Goal: Transaction & Acquisition: Book appointment/travel/reservation

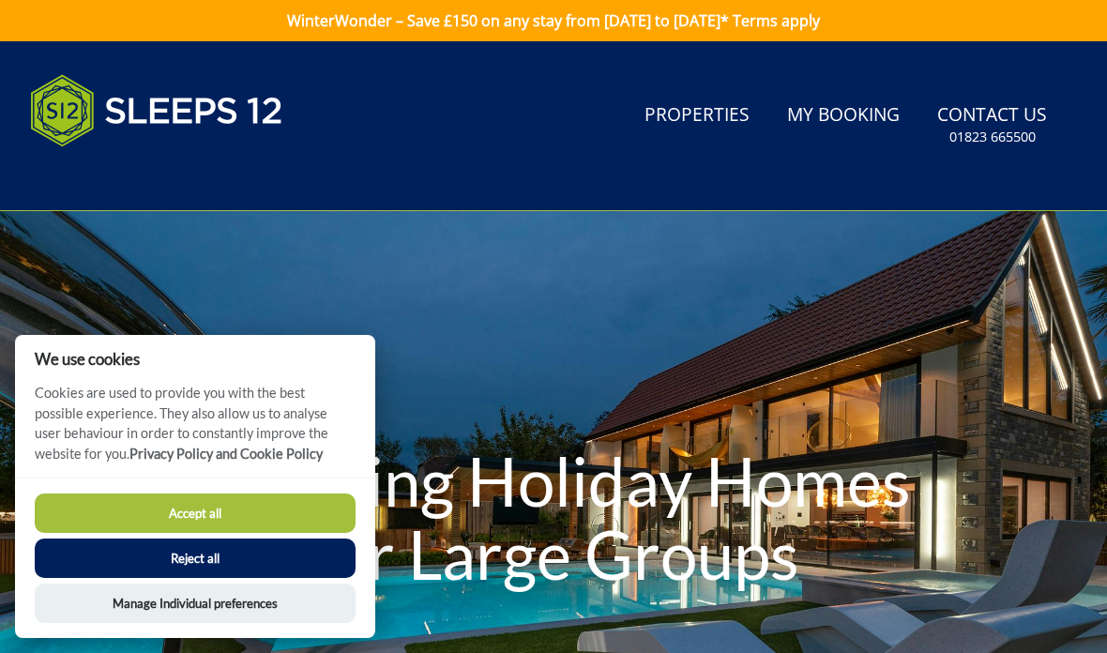
click at [293, 524] on button "Accept all" at bounding box center [195, 512] width 321 height 39
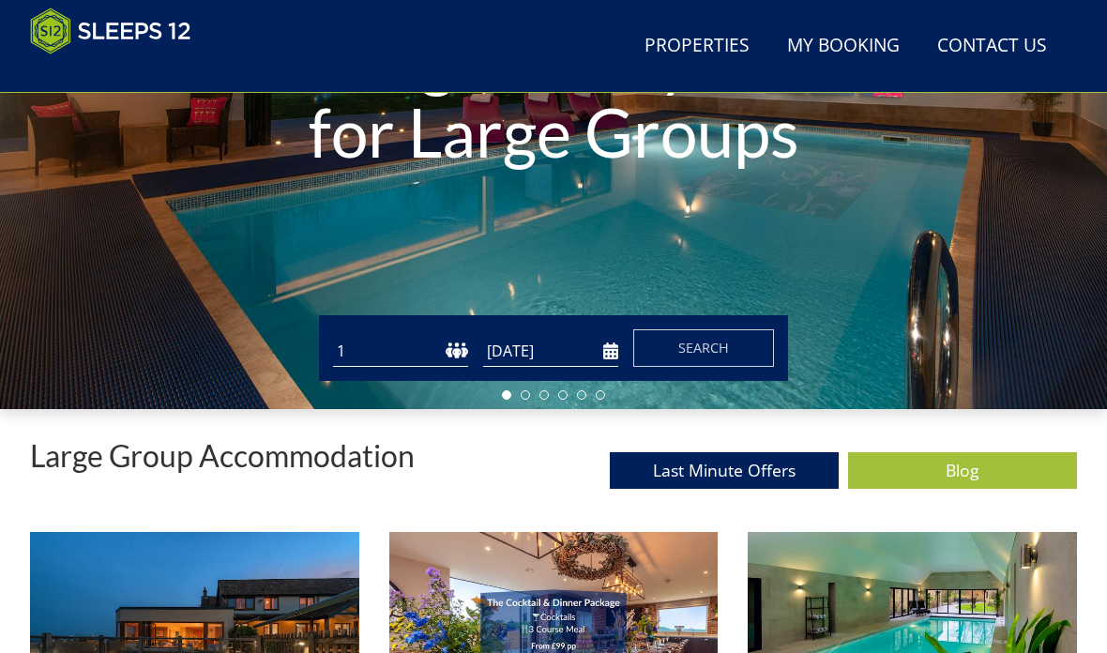
click at [417, 356] on select "1 2 3 4 5 6 7 8 9 10 11 12 13 14 15 16 17 18 19 20 21 22 23 24 25 26 27 28 29 3…" at bounding box center [400, 352] width 135 height 31
select select "13"
click at [561, 361] on input "[DATE]" at bounding box center [550, 351] width 135 height 31
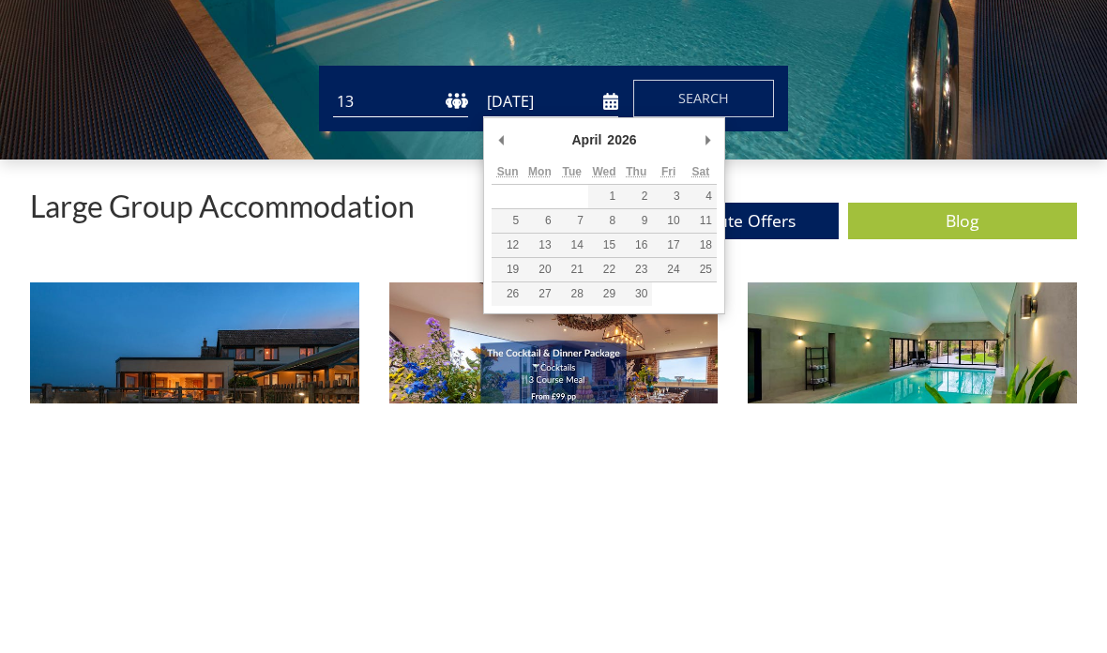
type input "[DATE]"
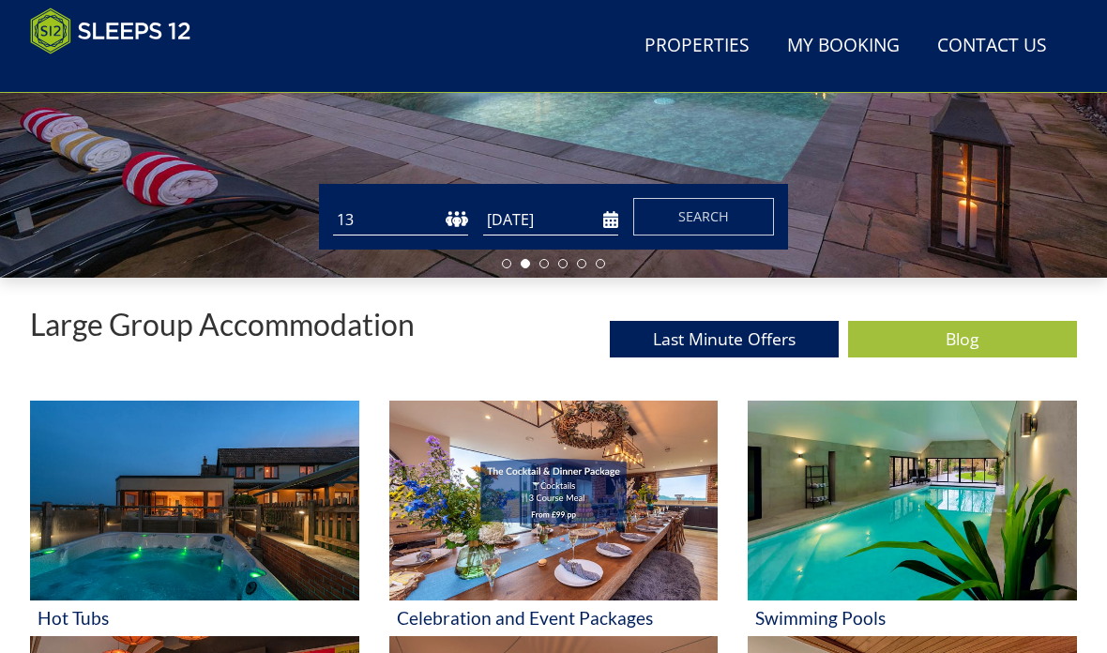
scroll to position [477, 0]
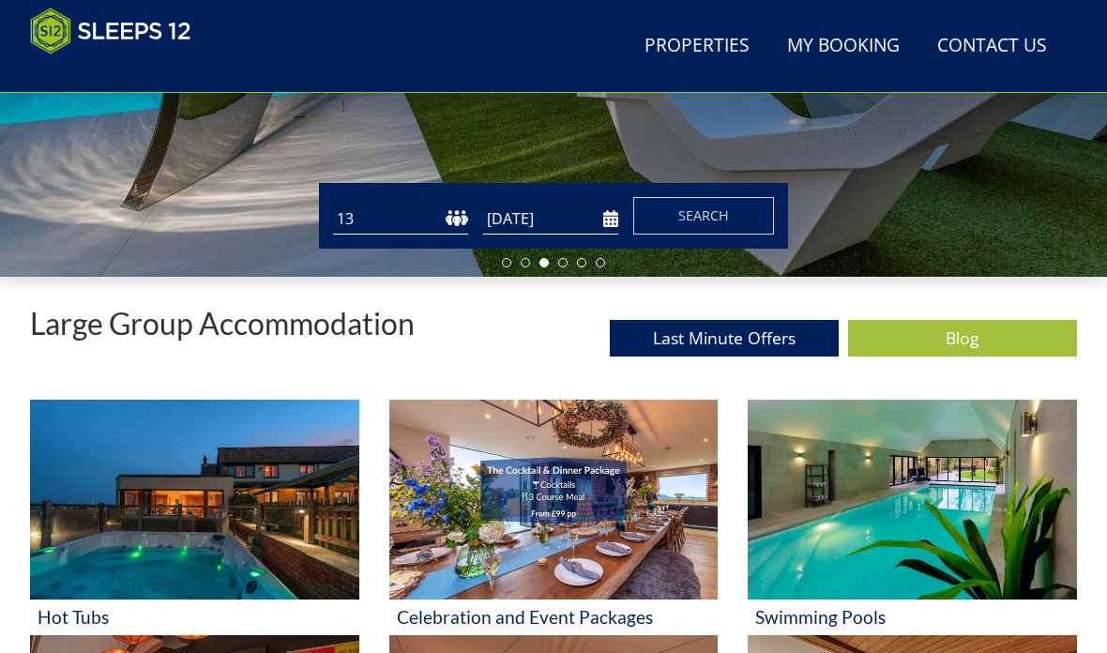
click at [729, 231] on button "Search" at bounding box center [703, 216] width 141 height 38
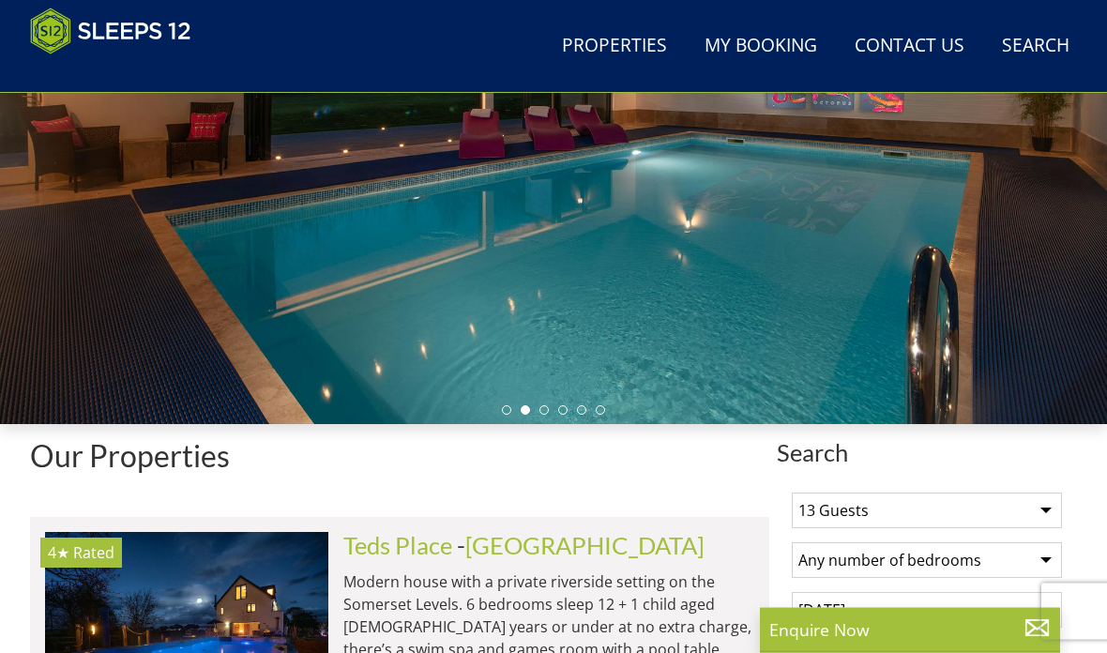
scroll to position [333, 0]
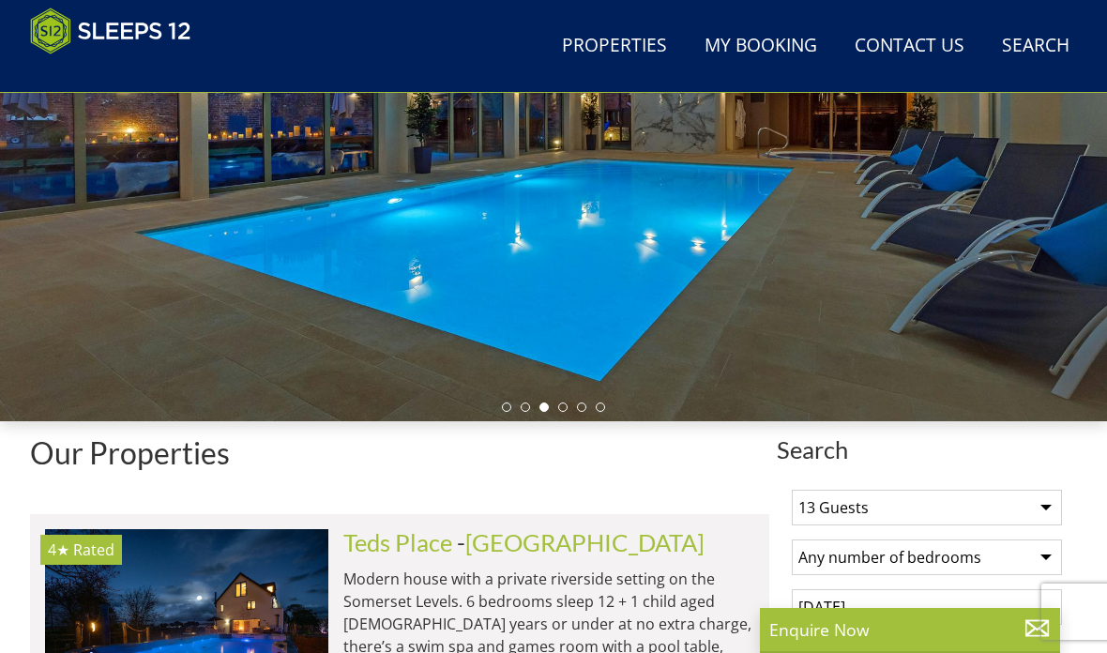
click at [1050, 562] on select "Any number of bedrooms 4 Bedrooms 5 Bedrooms 6 Bedrooms 7 Bedrooms 8 Bedrooms 9…" at bounding box center [926, 557] width 270 height 36
select select "8"
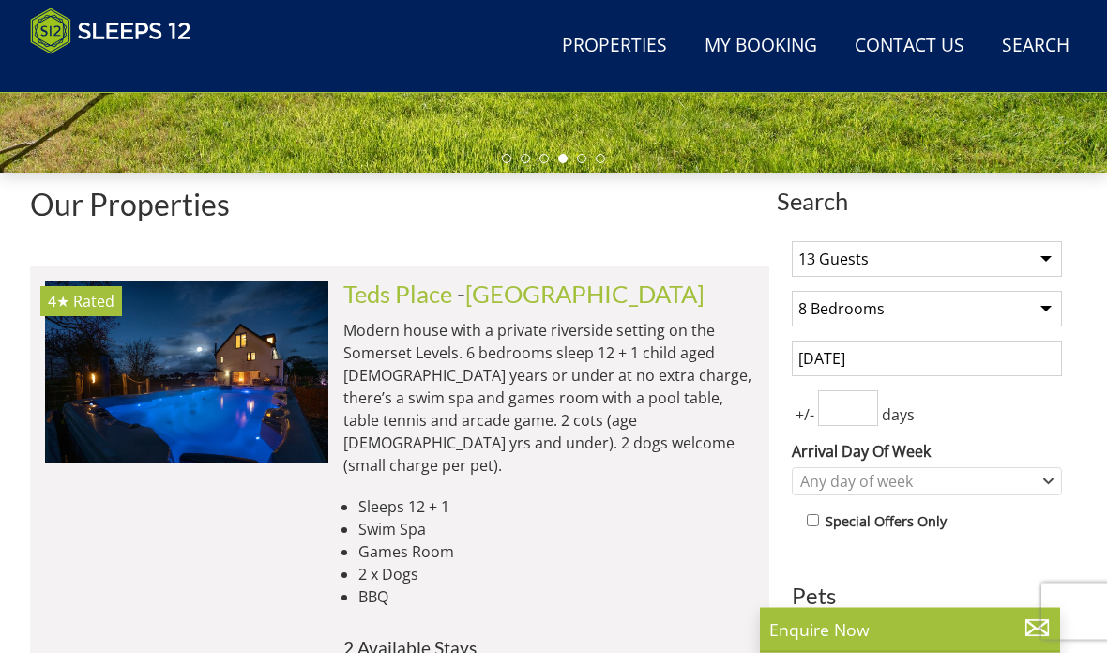
scroll to position [581, 0]
click at [1044, 482] on icon "Combobox" at bounding box center [1048, 480] width 10 height 11
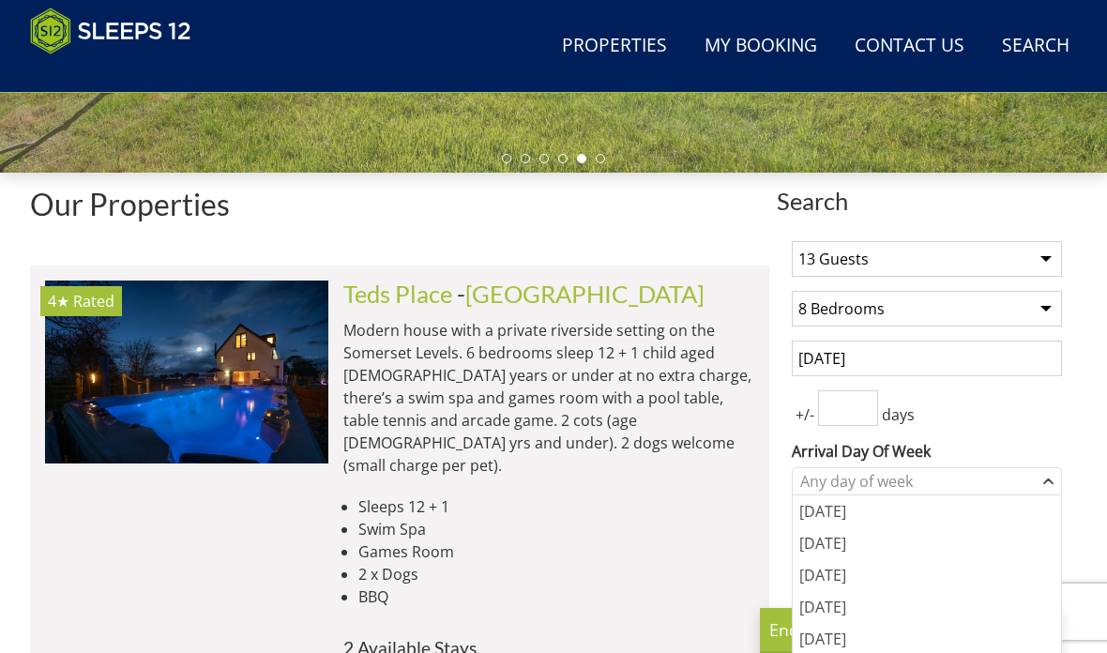
click at [838, 645] on div "[DATE]" at bounding box center [926, 639] width 268 height 32
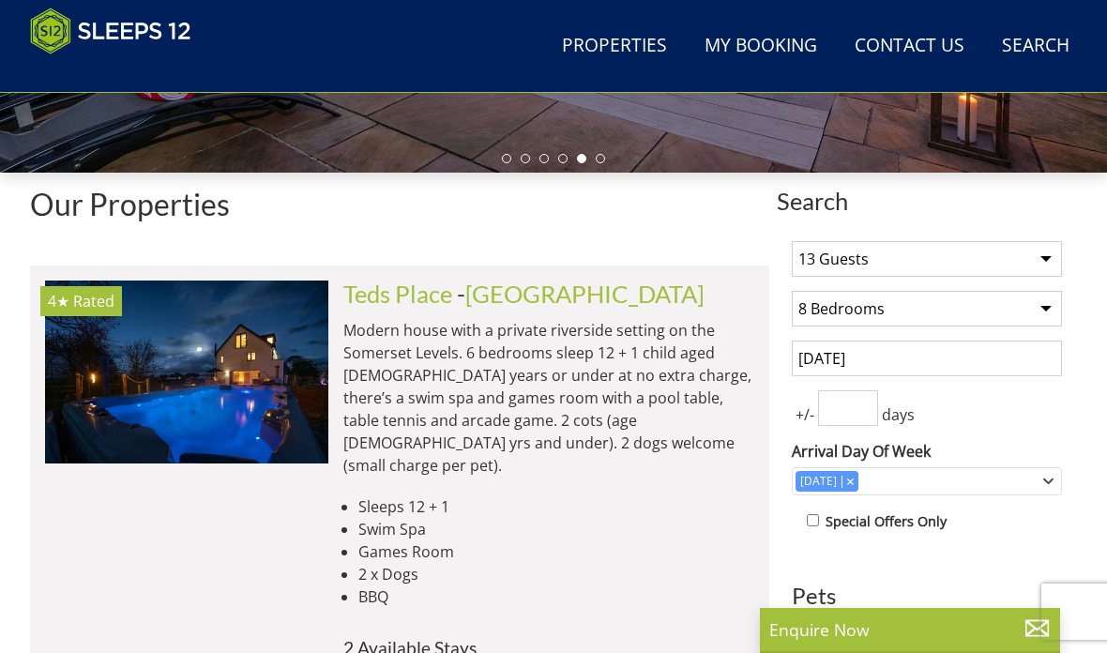
click at [815, 637] on input "Allowed" at bounding box center [812, 631] width 12 height 12
checkbox input "true"
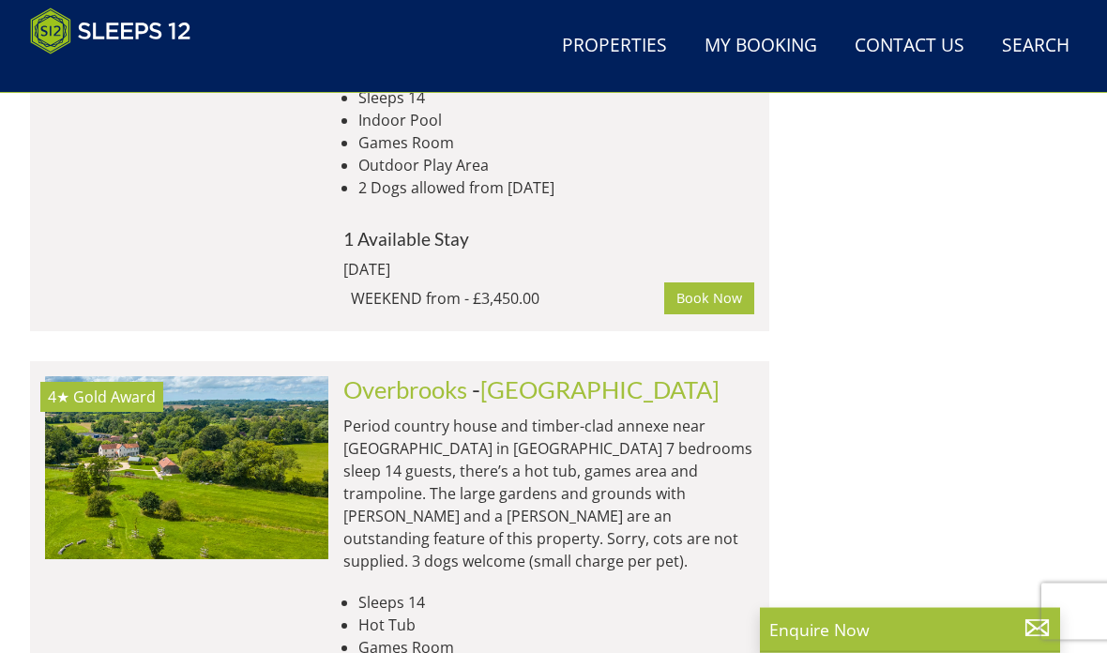
scroll to position [3204, 0]
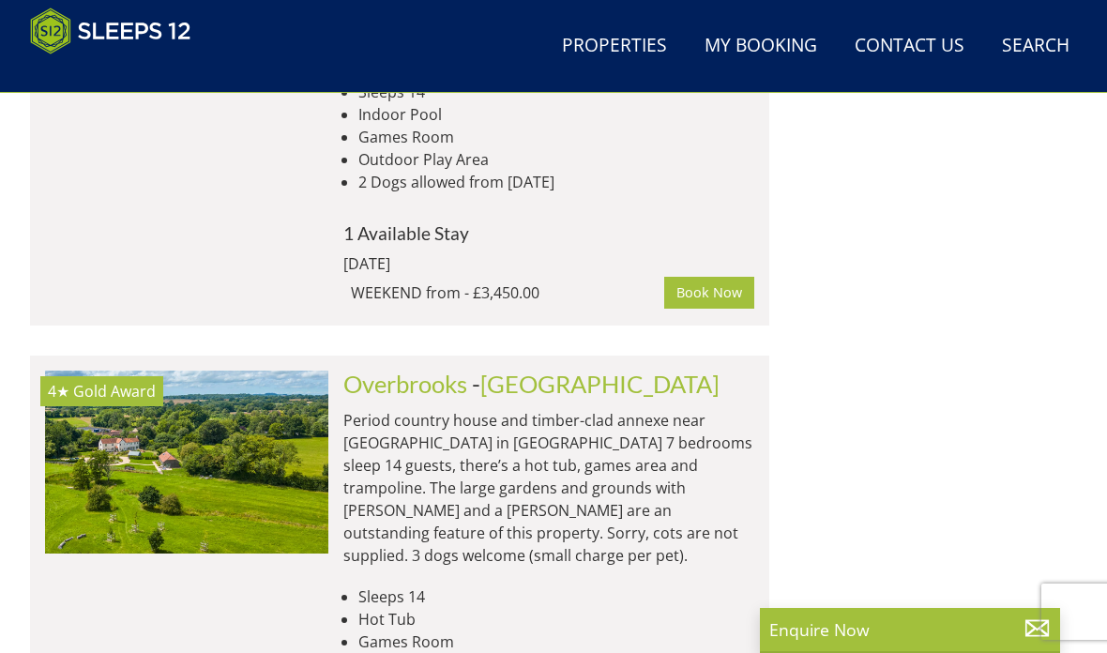
click at [536, 369] on link "[GEOGRAPHIC_DATA]" at bounding box center [599, 383] width 239 height 28
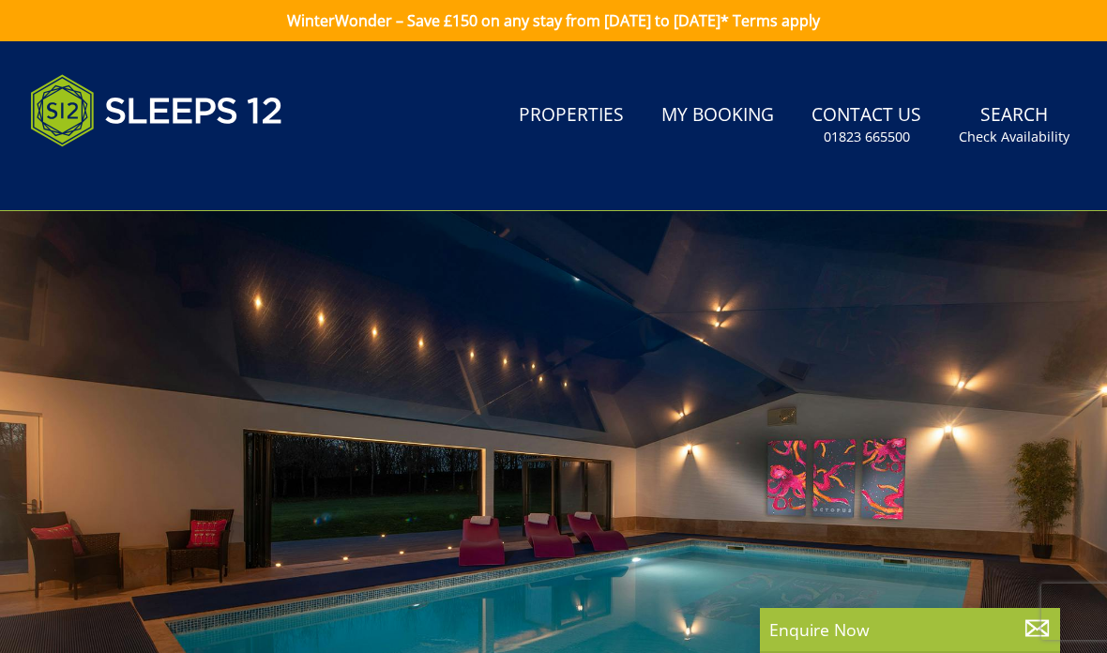
select select "8"
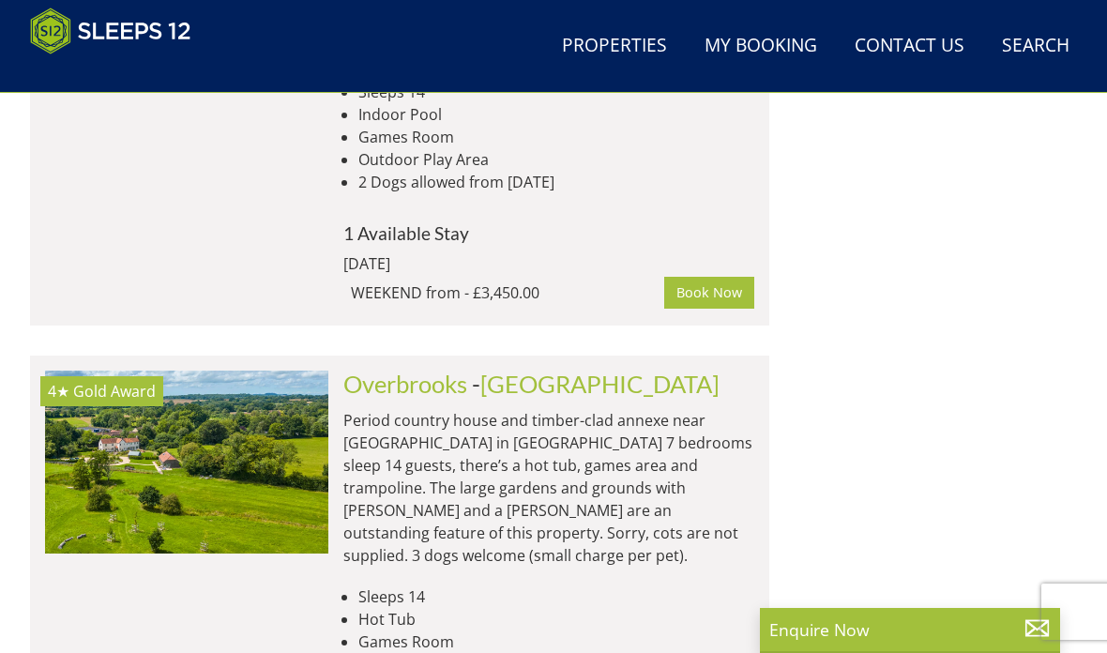
scroll to position [0, 1418]
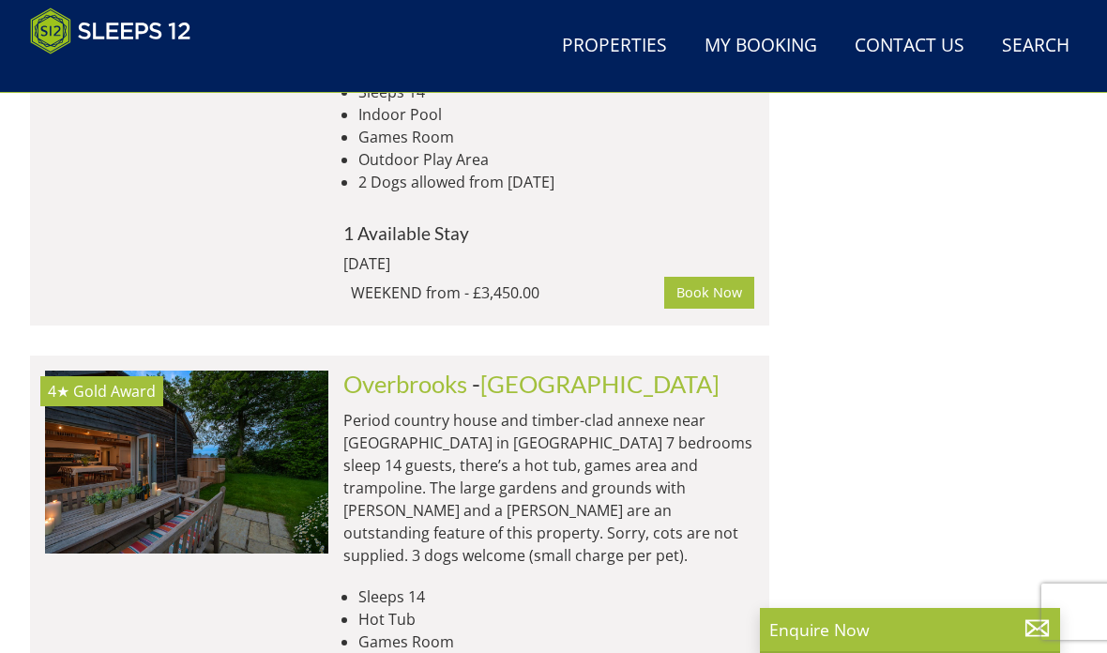
click at [414, 369] on link "Overbrooks" at bounding box center [405, 383] width 124 height 28
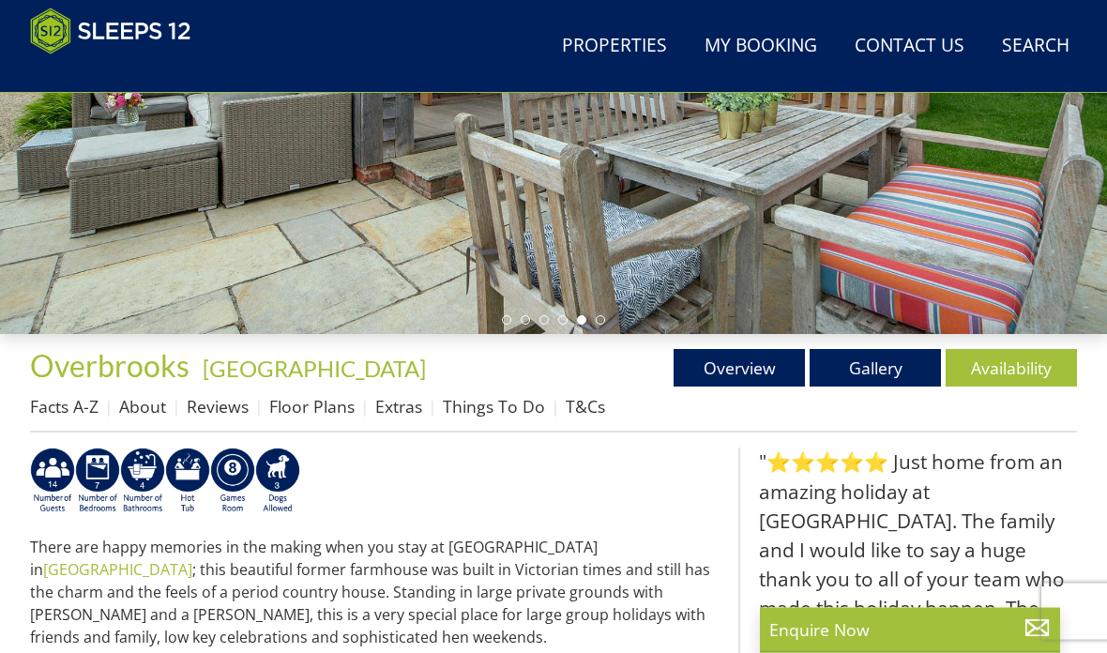
scroll to position [424, 0]
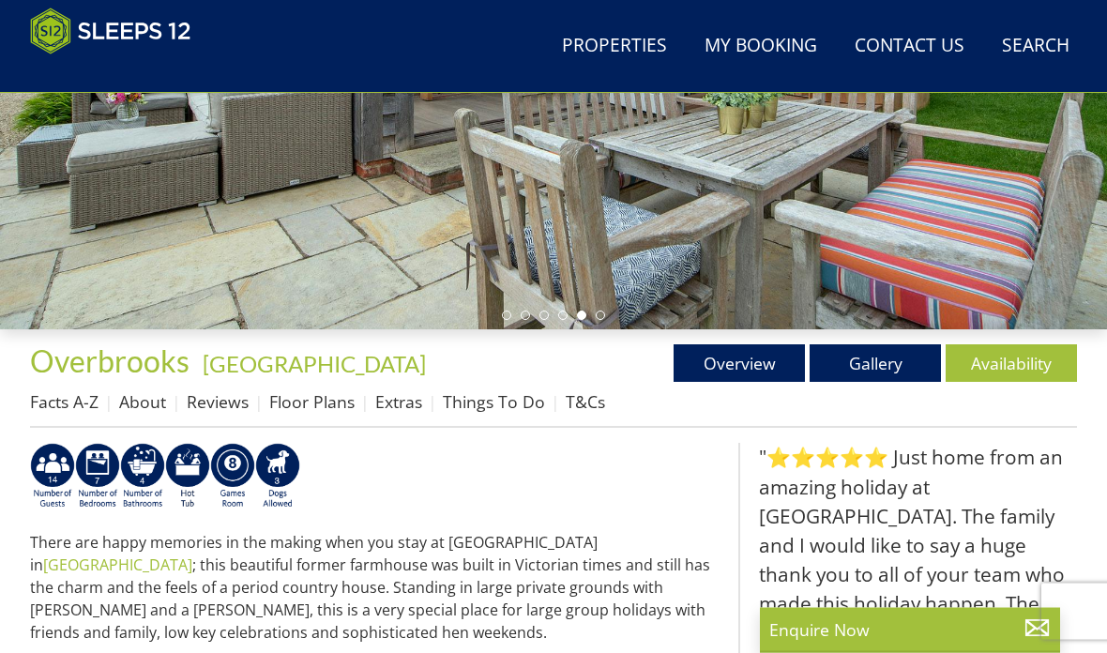
click at [324, 413] on link "Floor Plans" at bounding box center [311, 402] width 85 height 23
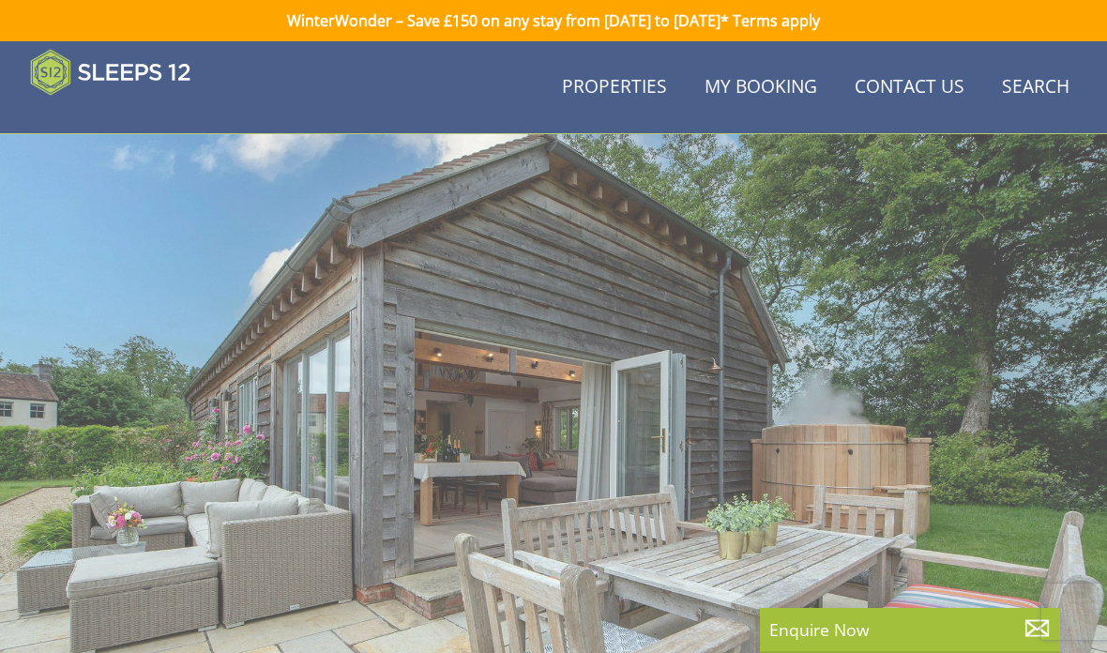
scroll to position [425, 0]
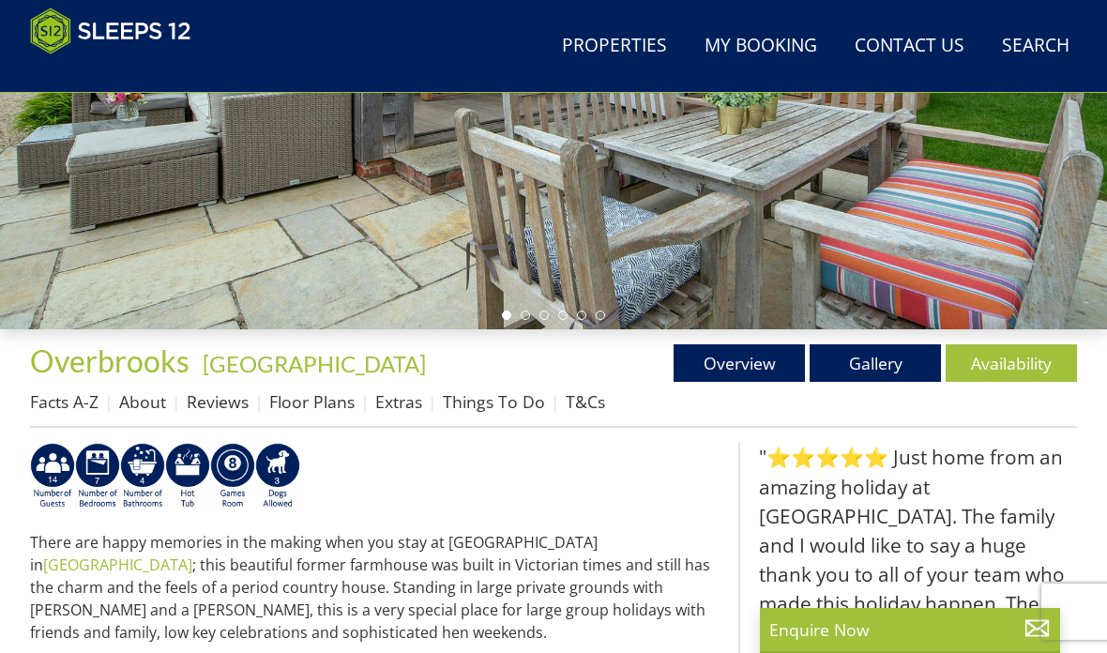
select select "8"
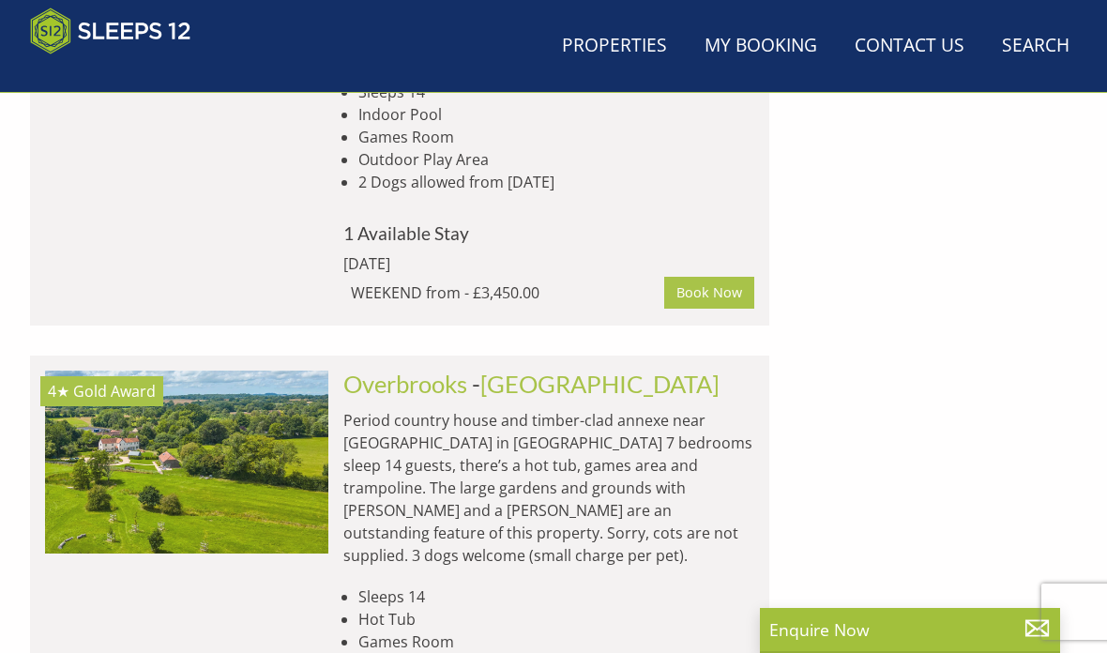
scroll to position [0, 1701]
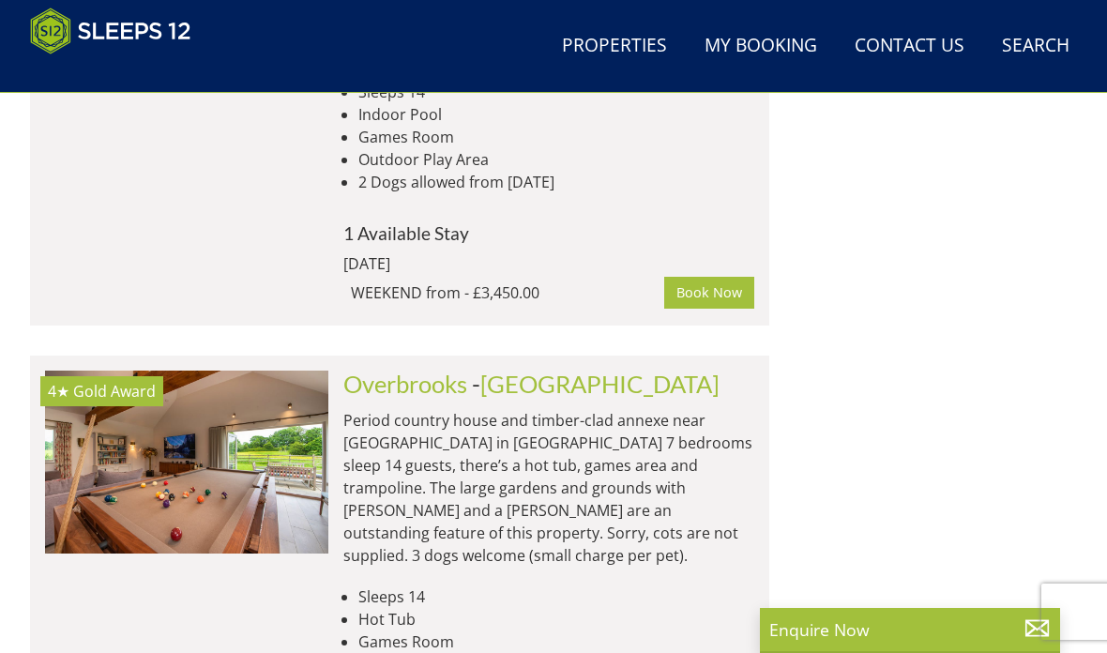
scroll to position [477, 0]
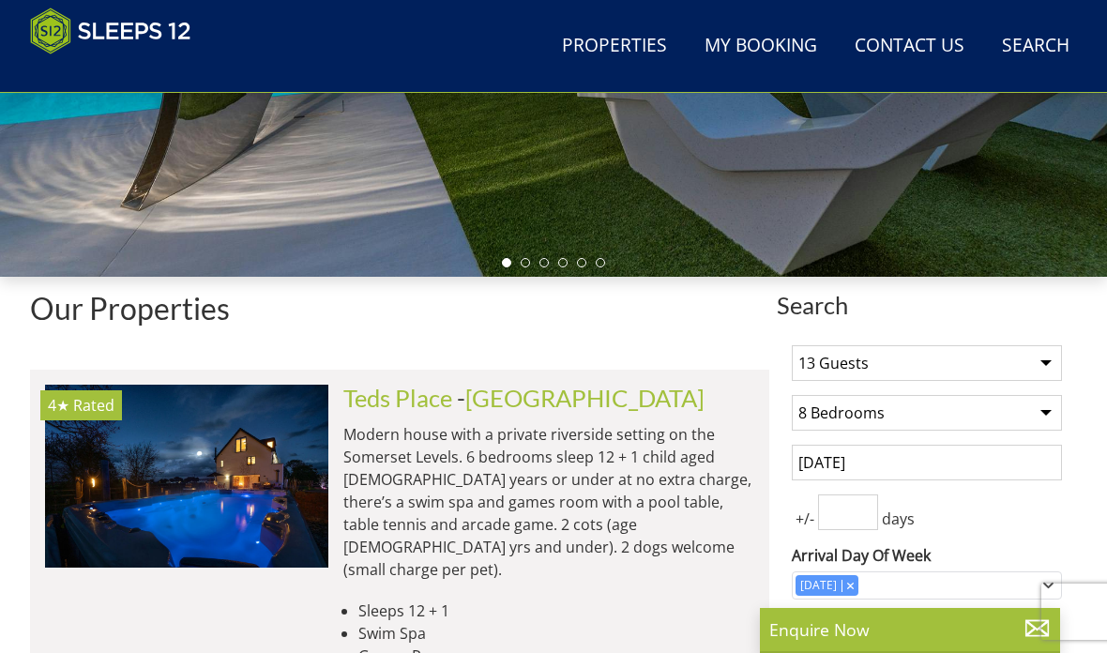
select select "13"
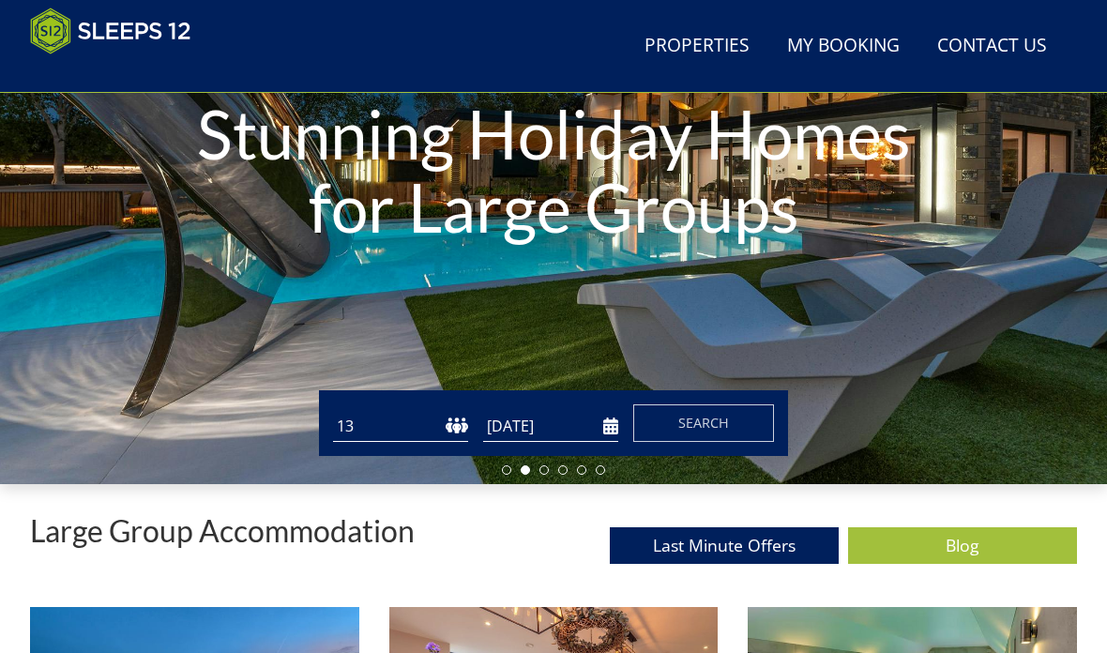
scroll to position [278, 0]
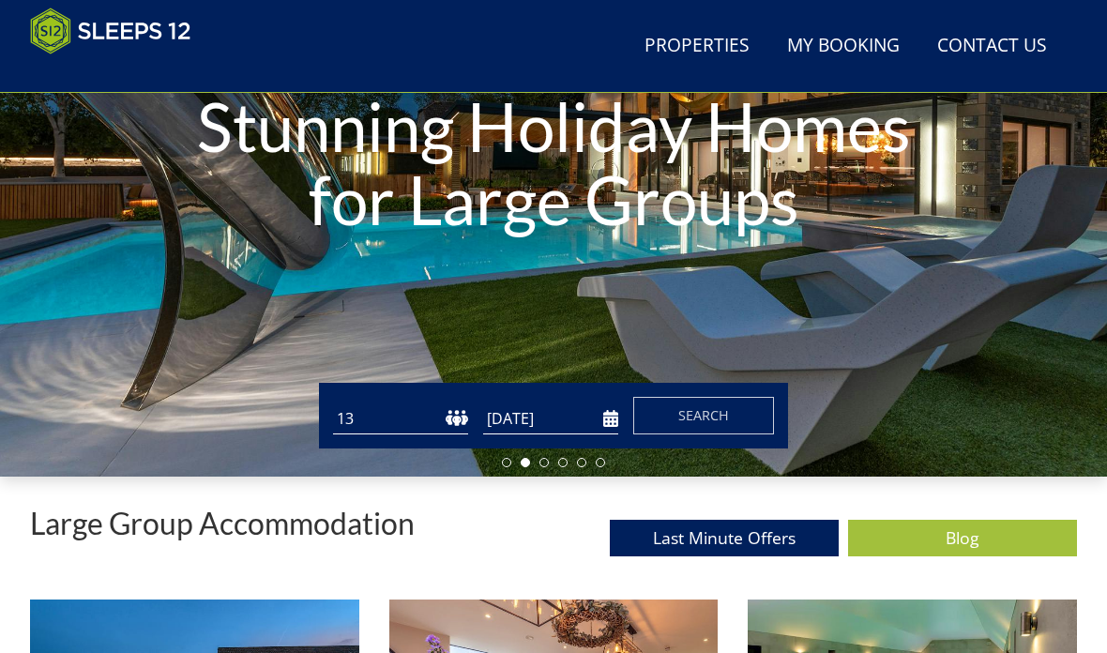
click at [709, 431] on button "Search" at bounding box center [703, 416] width 141 height 38
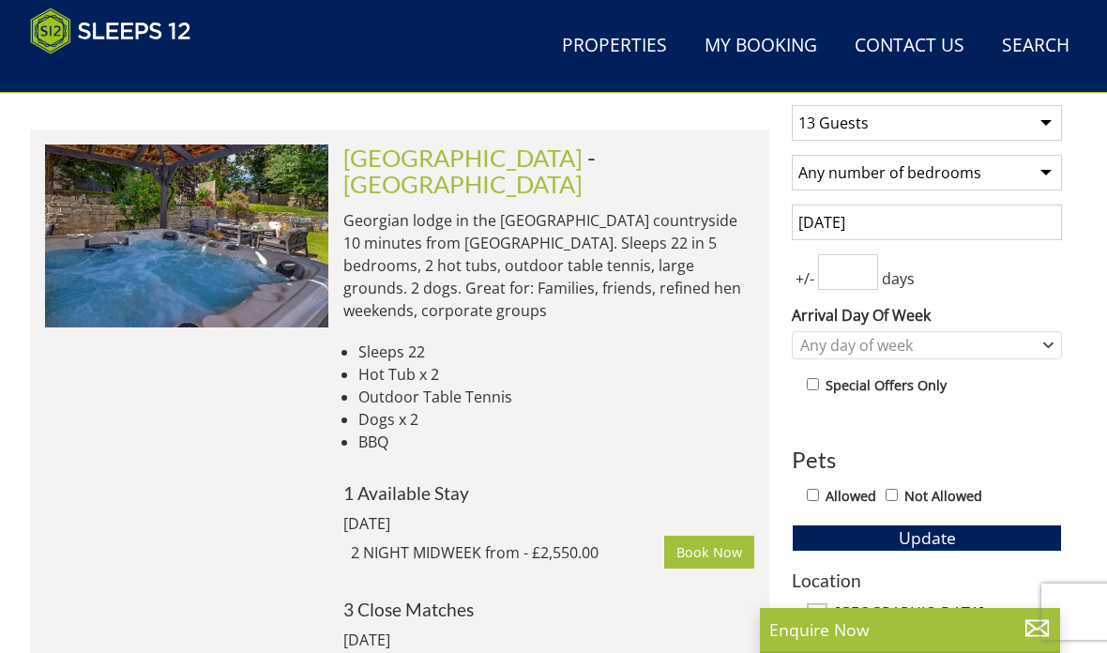
scroll to position [713, 0]
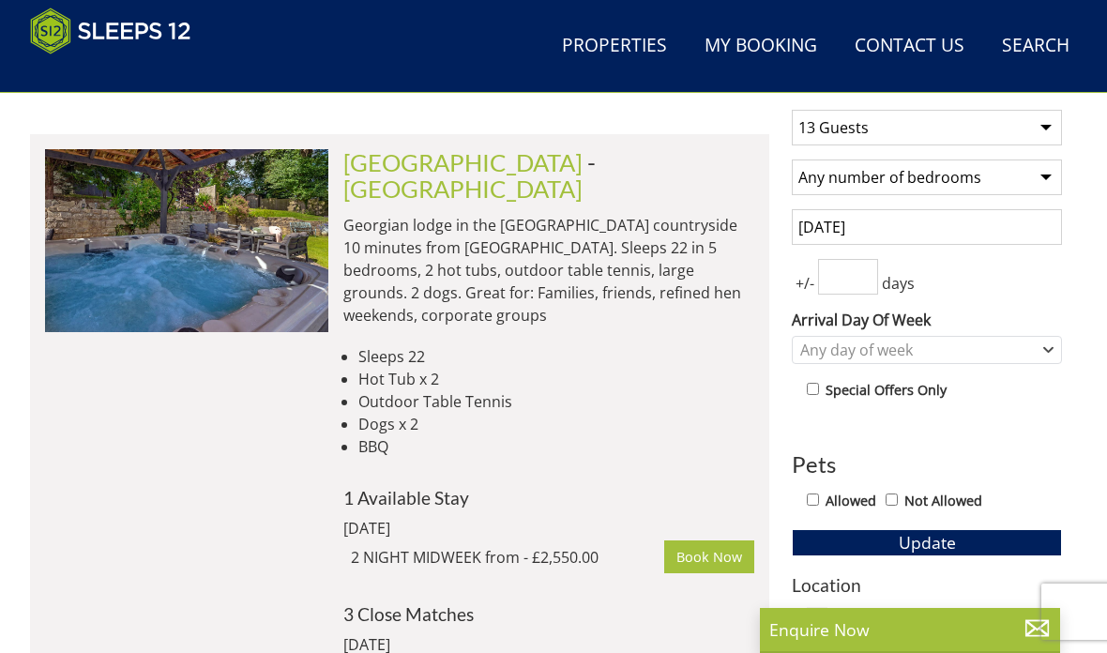
click at [921, 238] on input "[DATE]" at bounding box center [926, 227] width 270 height 36
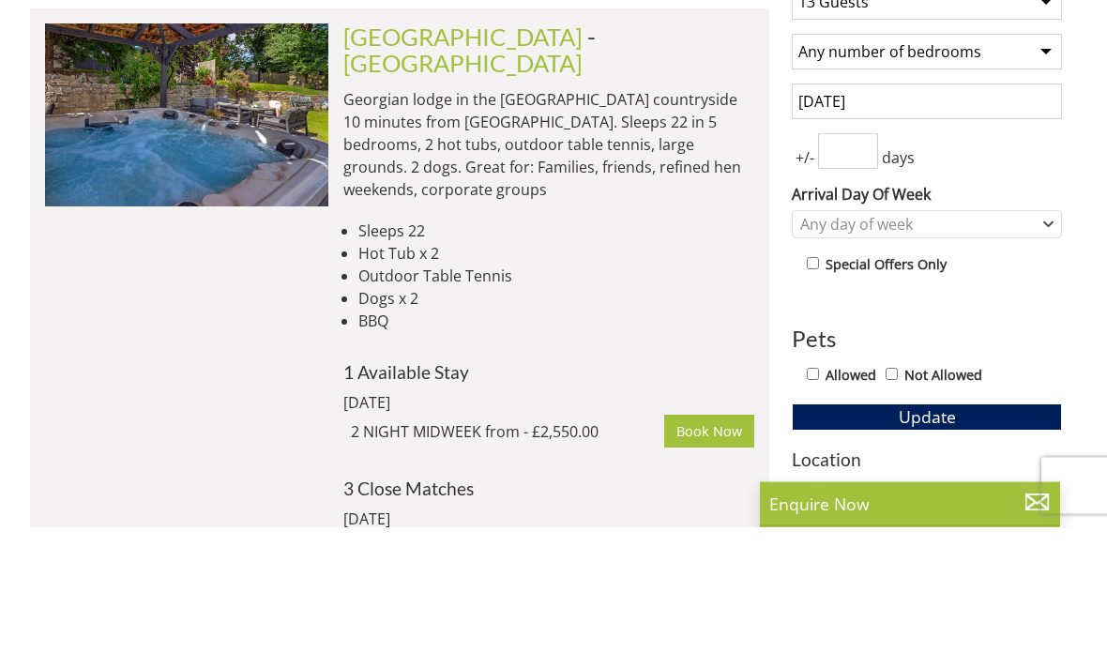
scroll to position [838, 0]
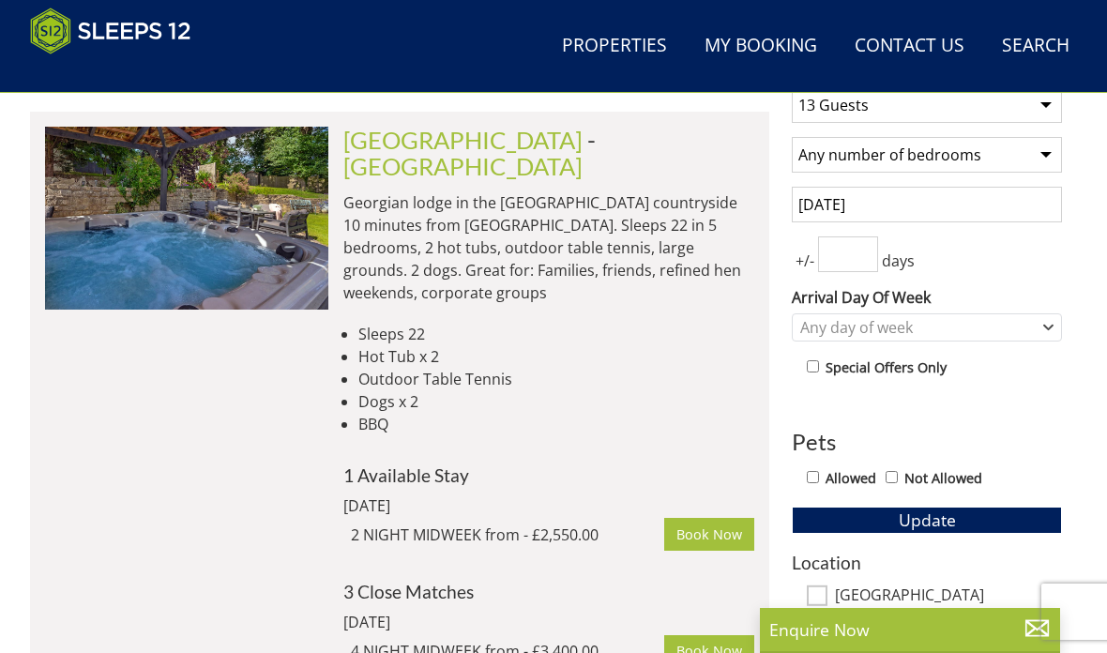
click at [925, 211] on input "[DATE]" at bounding box center [926, 205] width 270 height 36
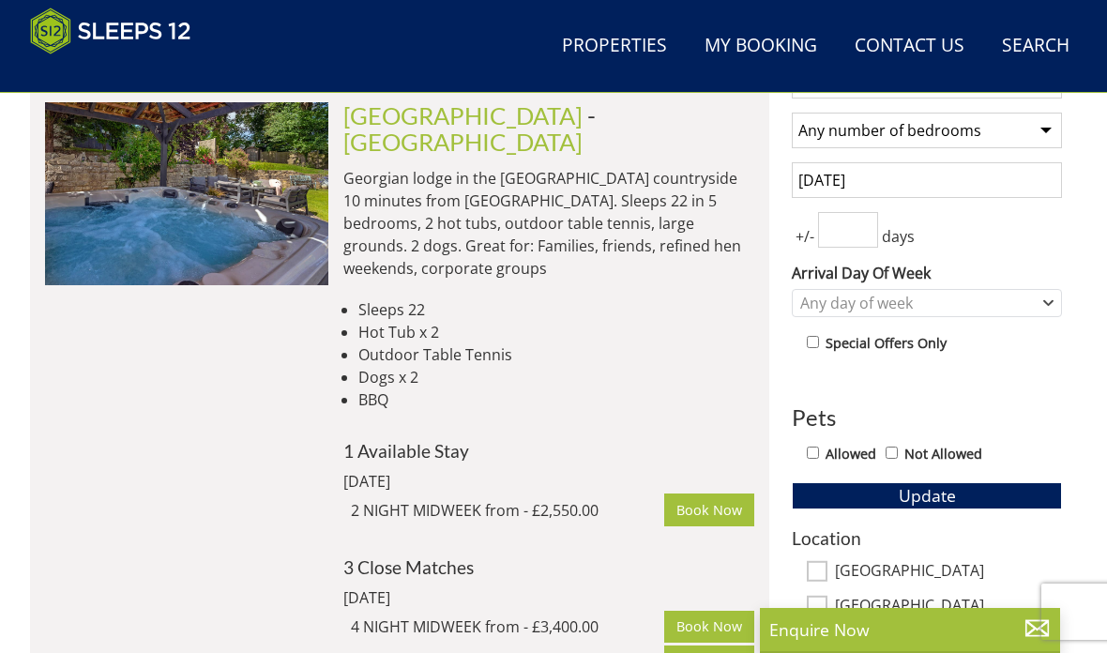
scroll to position [759, 0]
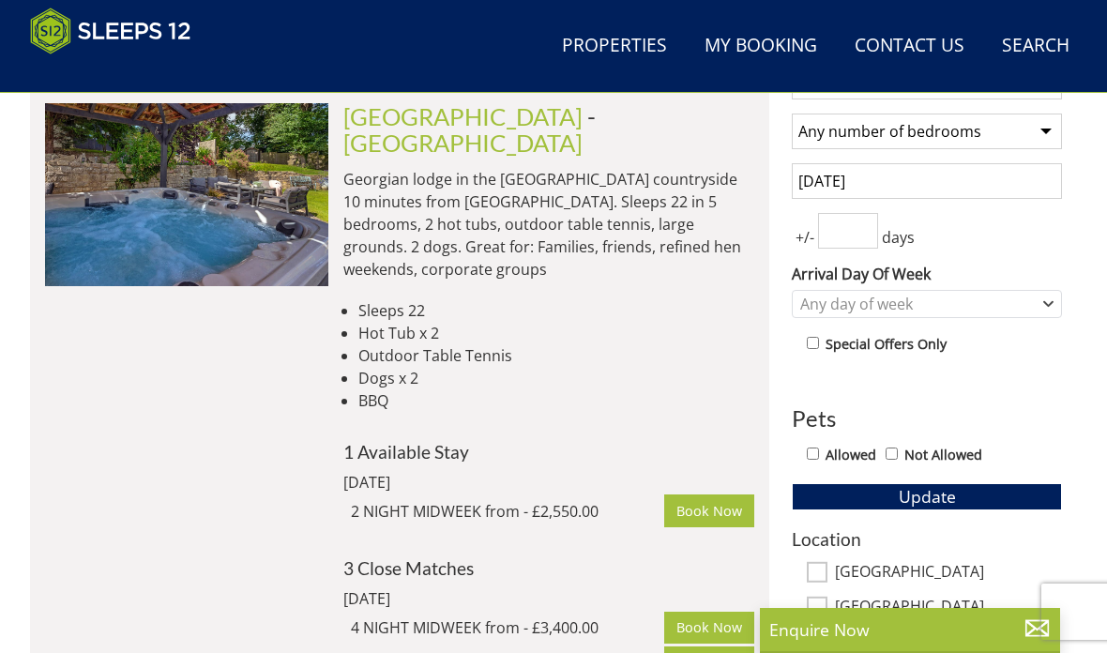
click at [904, 185] on input "[DATE]" at bounding box center [926, 181] width 270 height 36
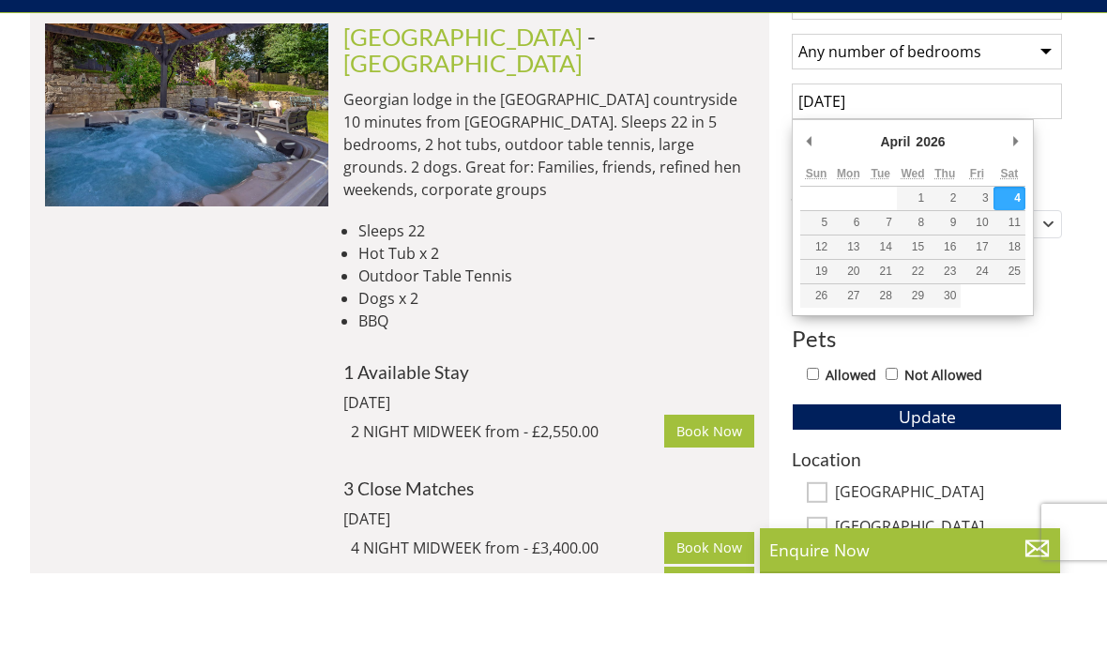
type input "[DATE]"
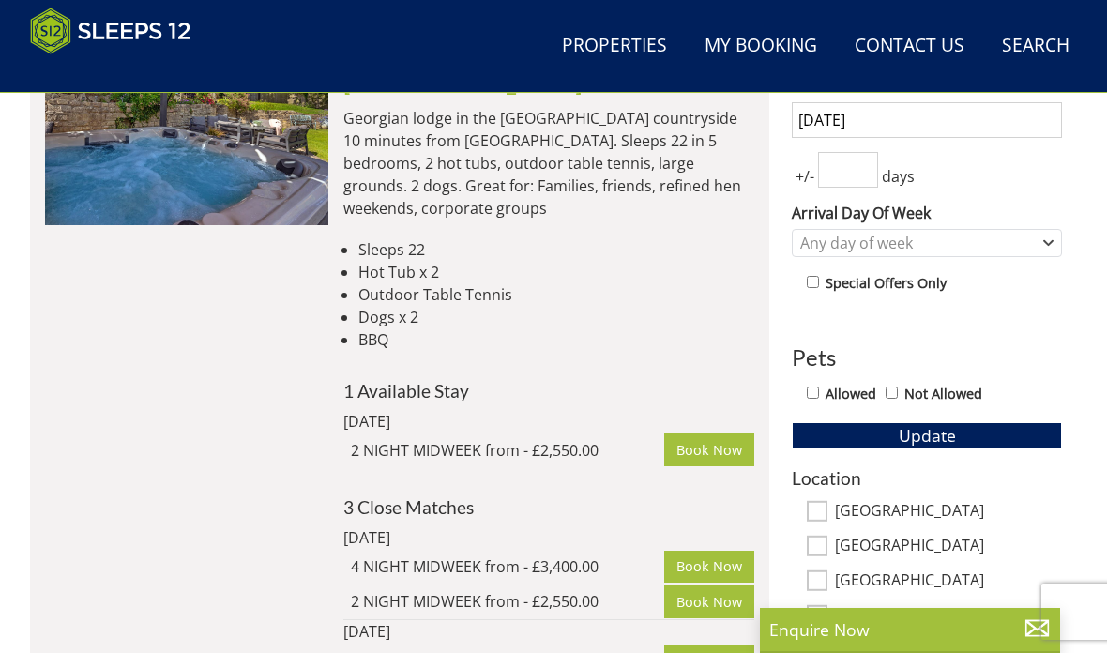
scroll to position [836, 0]
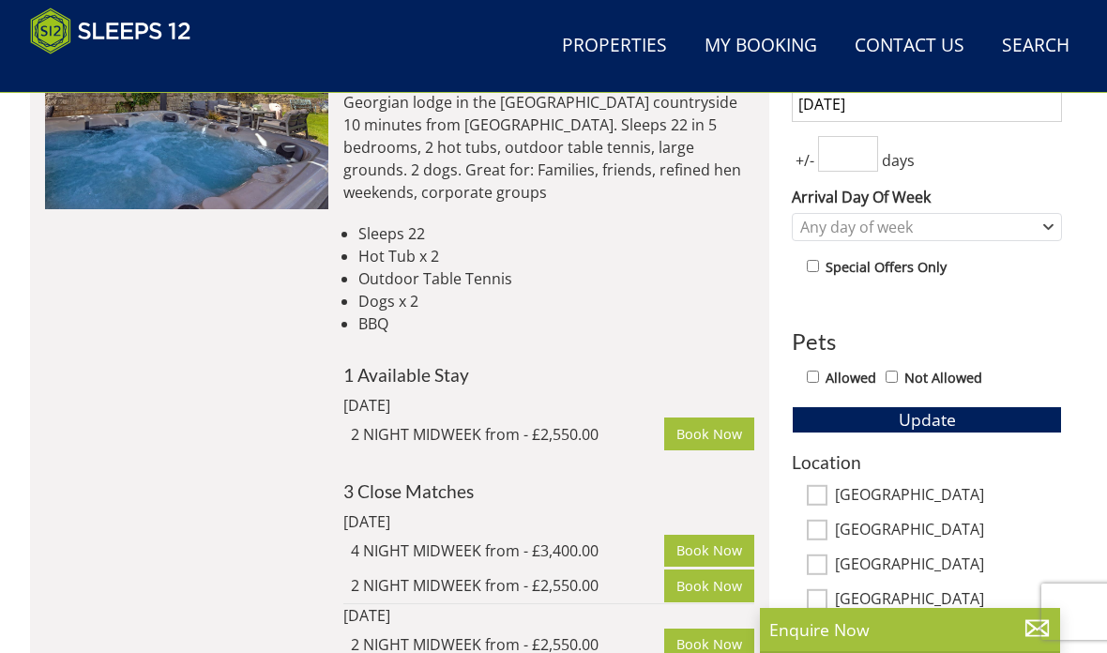
click at [813, 376] on input "Allowed" at bounding box center [812, 376] width 12 height 12
checkbox input "true"
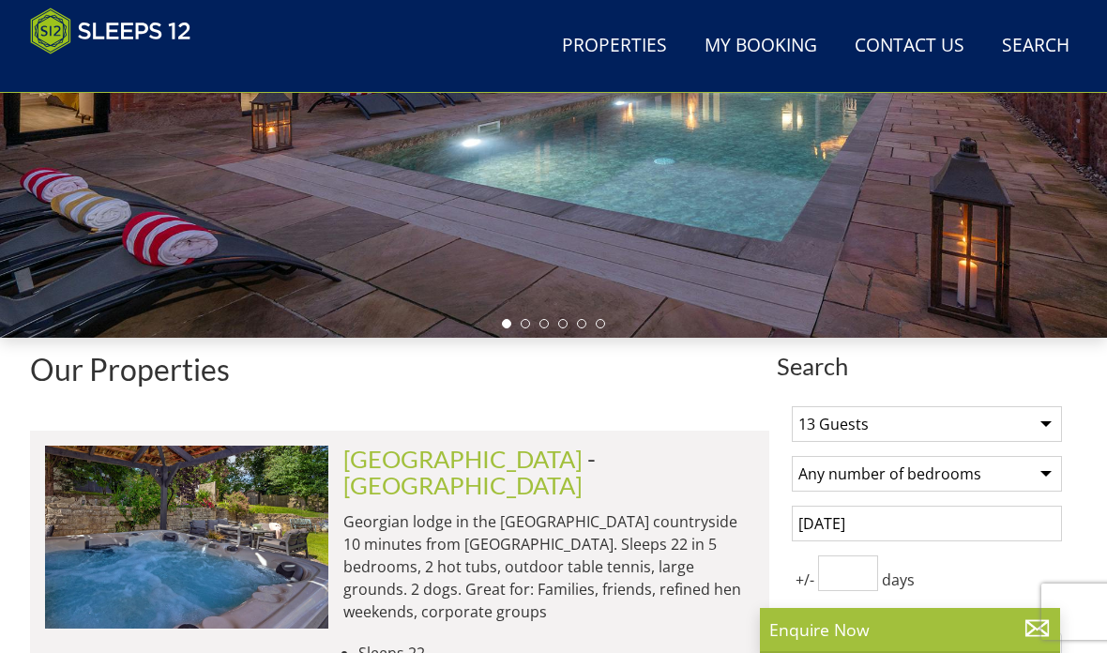
scroll to position [414, 0]
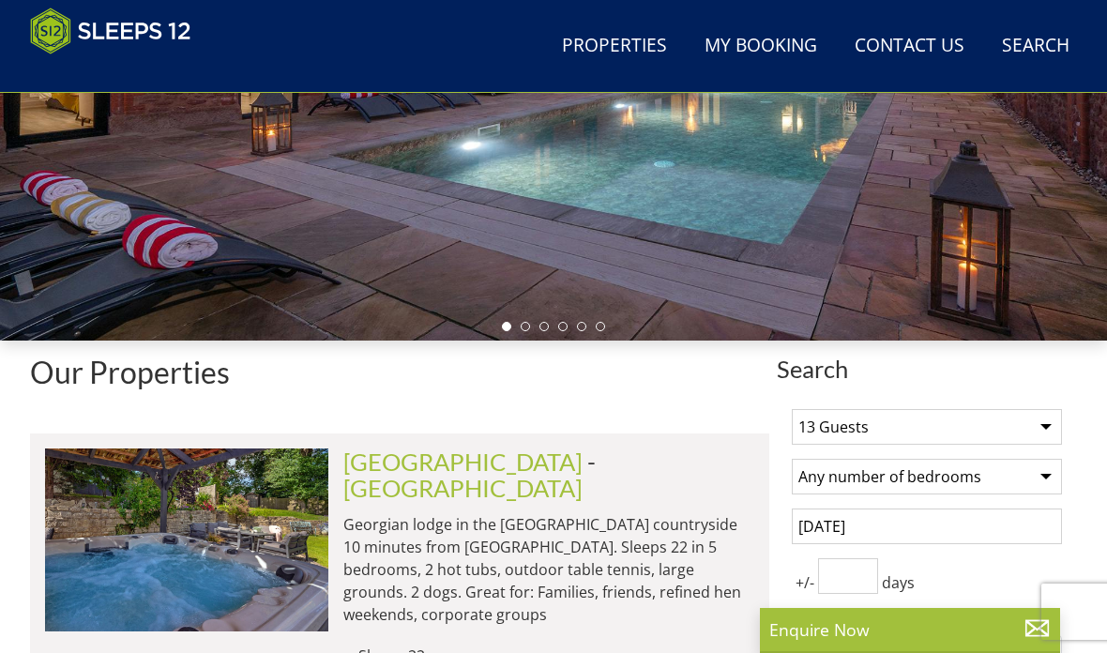
click at [1042, 486] on select "Any number of bedrooms 4 Bedrooms 5 Bedrooms 6 Bedrooms 7 Bedrooms 8 Bedrooms 9…" at bounding box center [926, 477] width 270 height 36
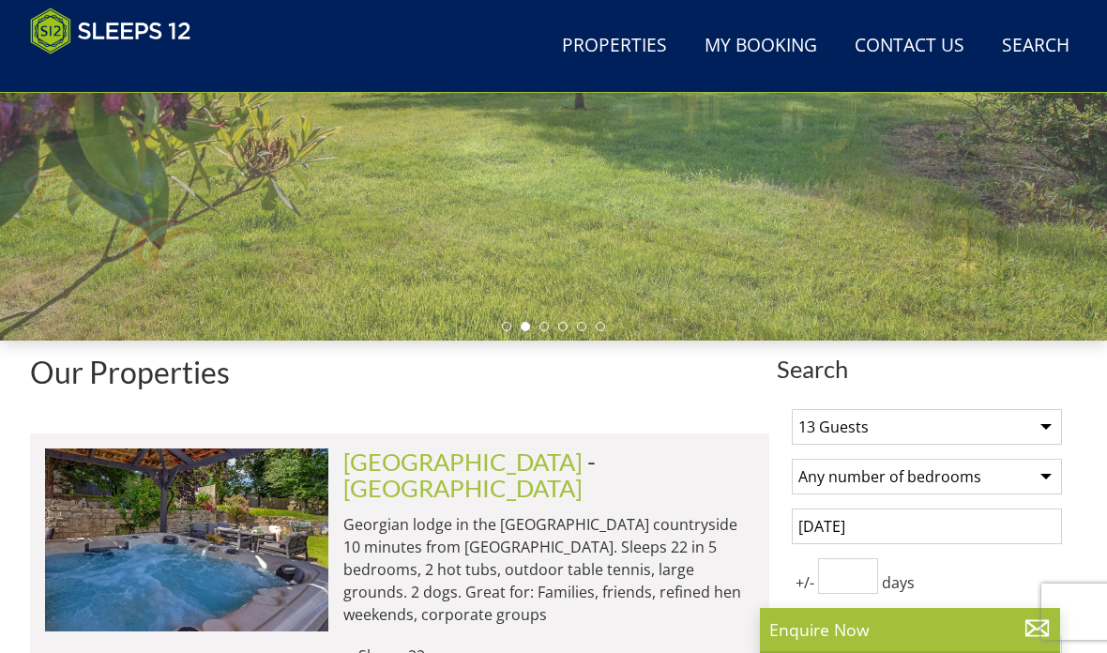
select select "8"
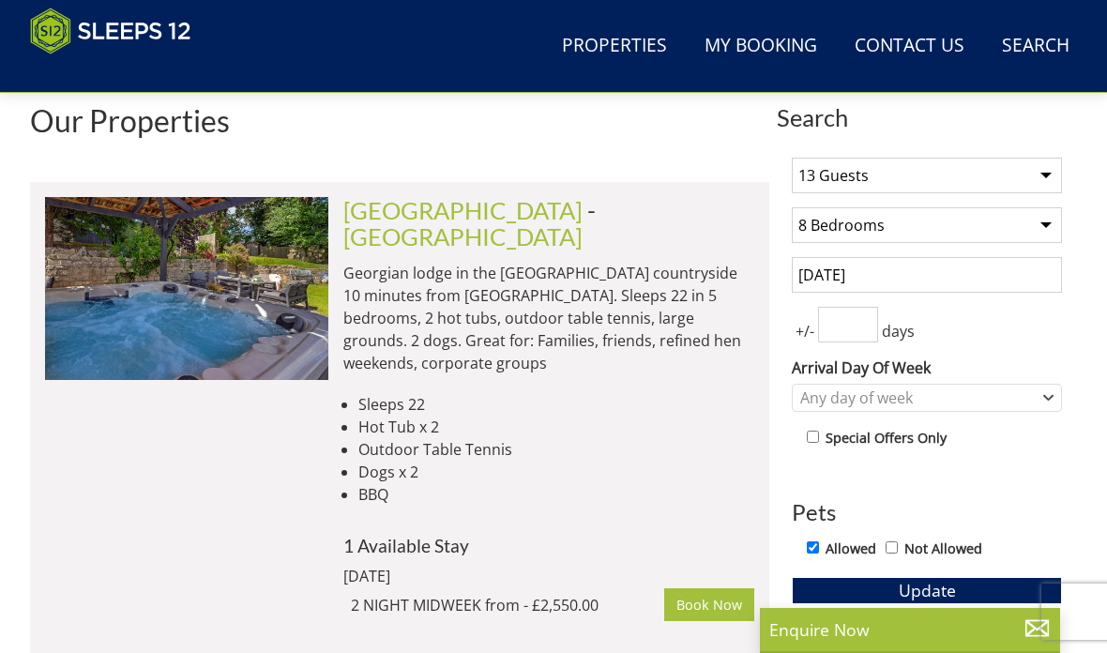
scroll to position [664, 0]
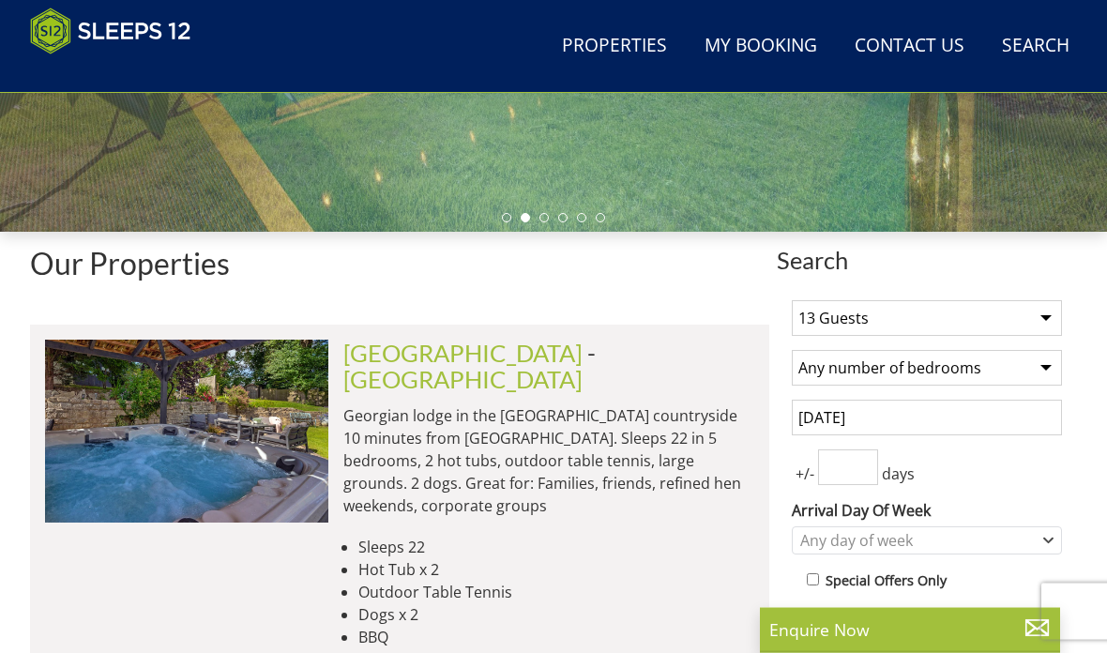
scroll to position [523, 0]
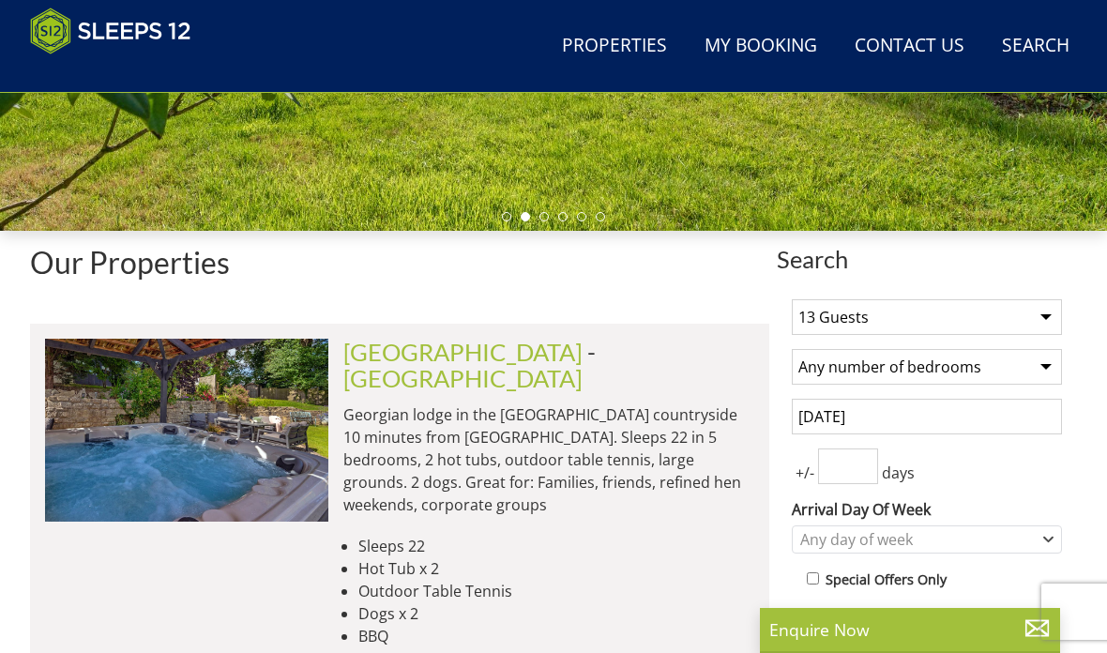
click at [1046, 374] on select "Any number of bedrooms 4 Bedrooms 5 Bedrooms 6 Bedrooms 7 Bedrooms 8 Bedrooms 9…" at bounding box center [926, 367] width 270 height 36
select select "8"
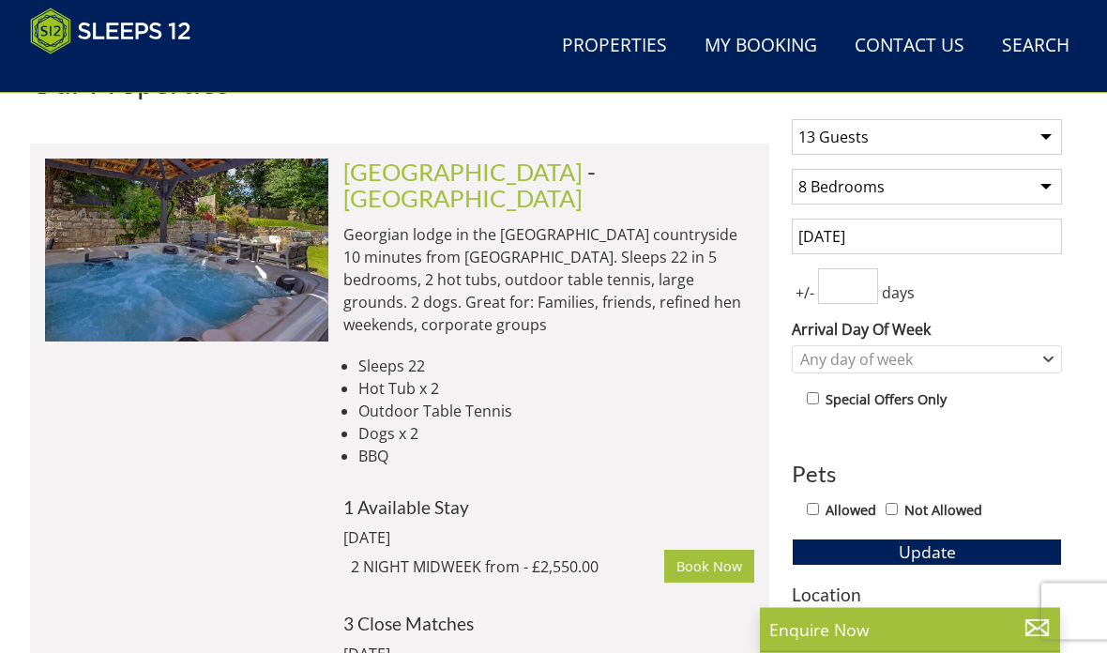
click at [813, 512] on input "Allowed" at bounding box center [812, 510] width 12 height 12
checkbox input "true"
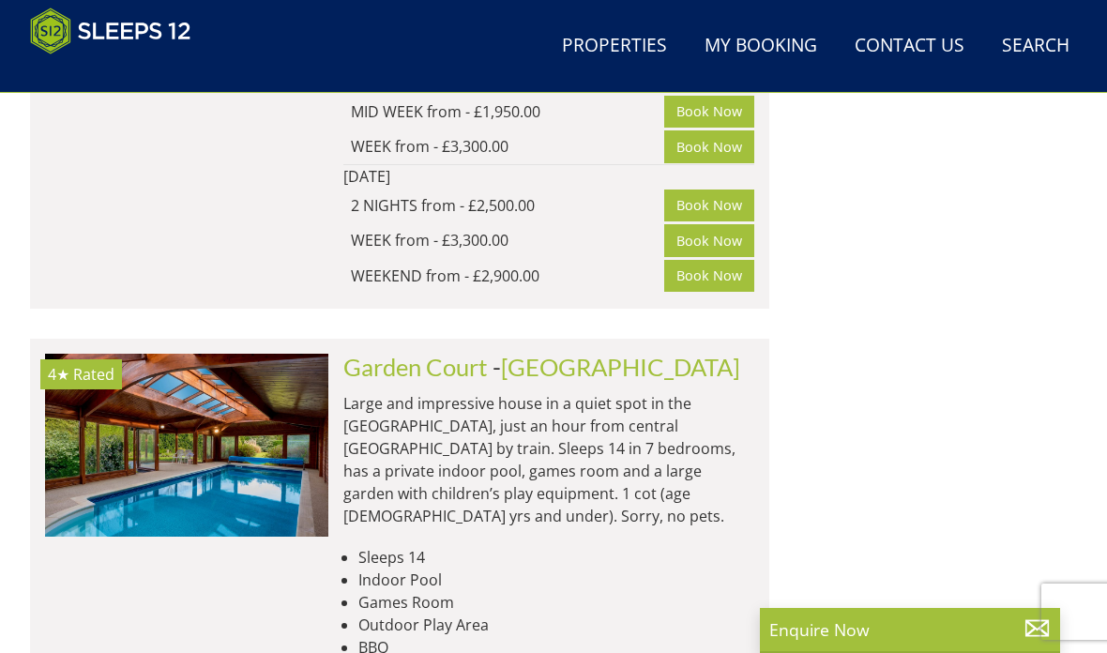
scroll to position [4509, 0]
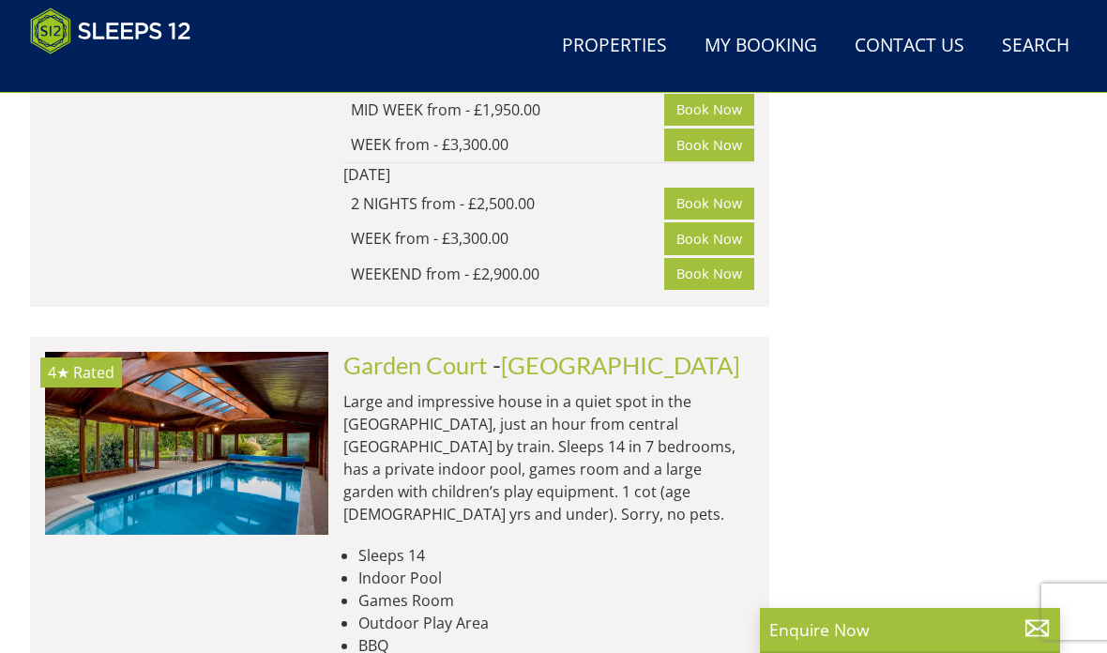
click at [533, 351] on link "[GEOGRAPHIC_DATA]" at bounding box center [620, 365] width 239 height 28
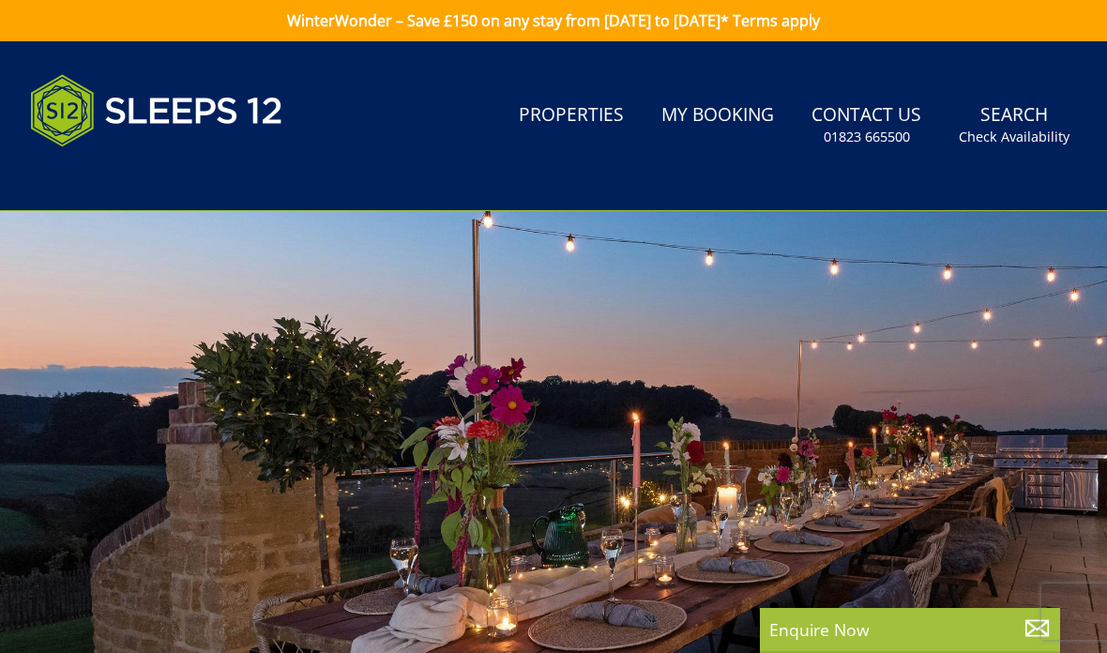
select select "8"
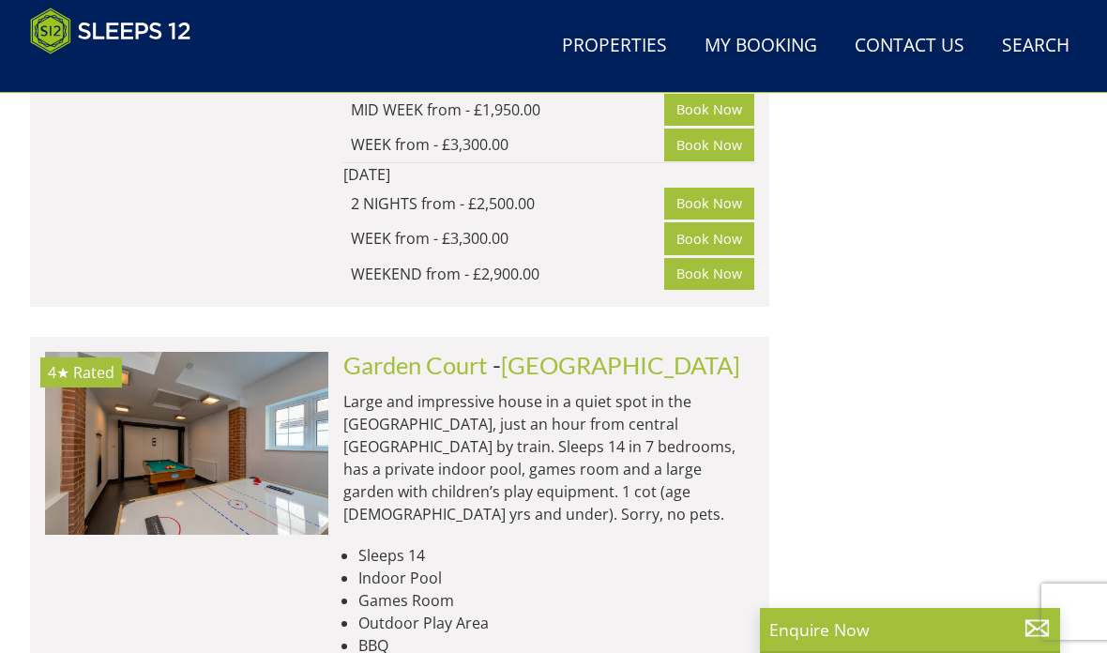
scroll to position [0, 4821]
click at [418, 351] on link "Garden Court" at bounding box center [415, 365] width 144 height 28
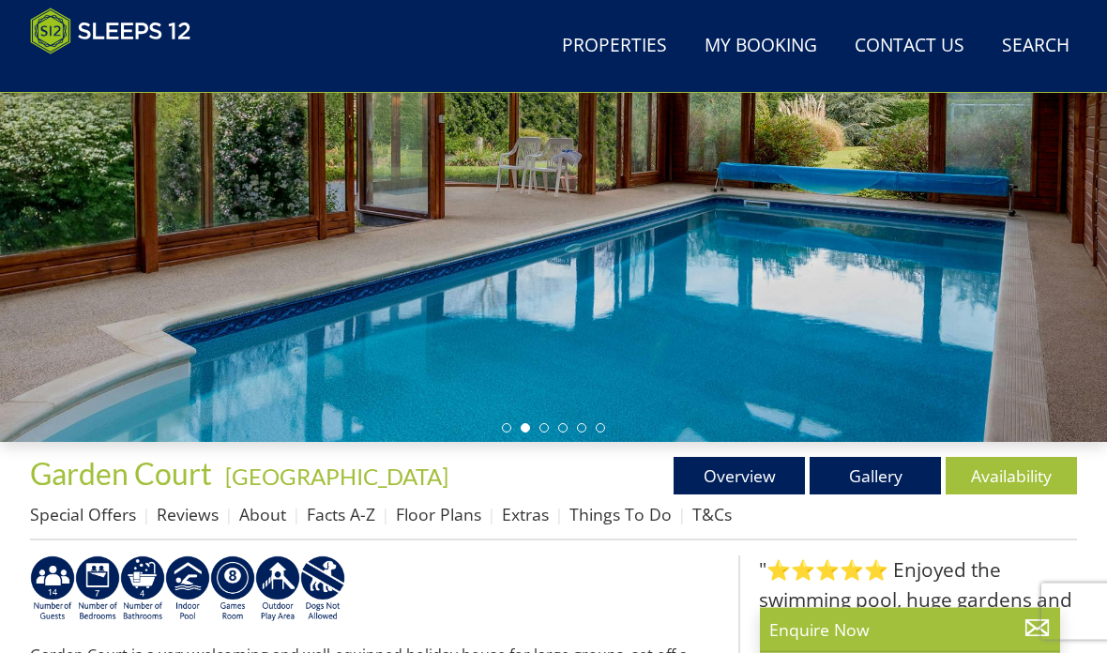
scroll to position [311, 0]
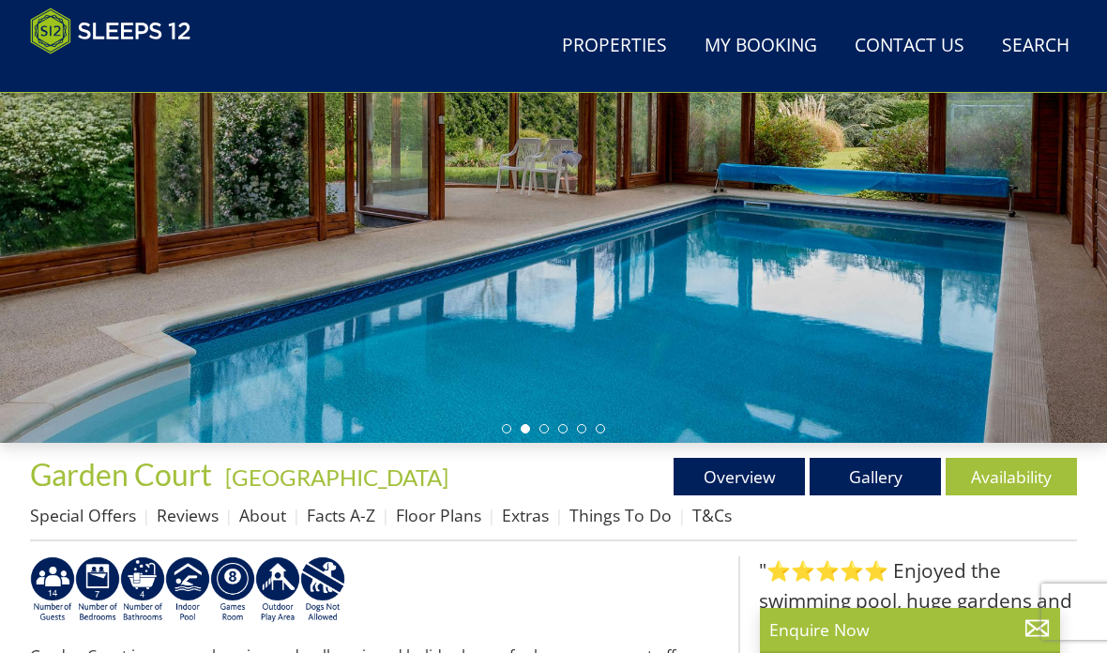
click at [737, 484] on link "Overview" at bounding box center [738, 477] width 131 height 38
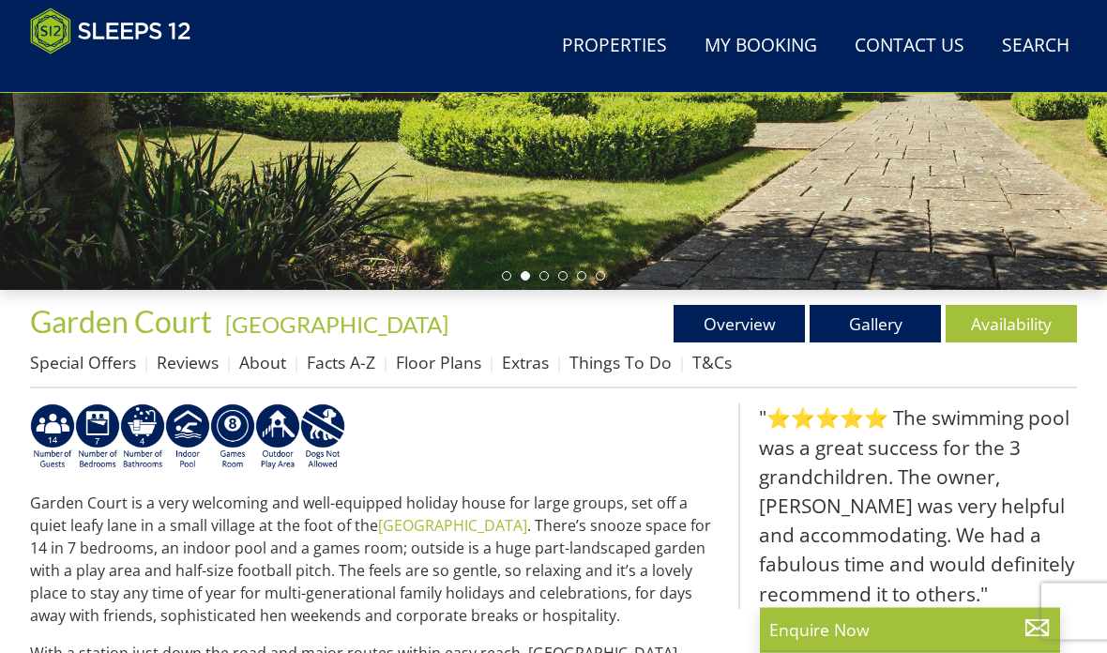
scroll to position [465, 0]
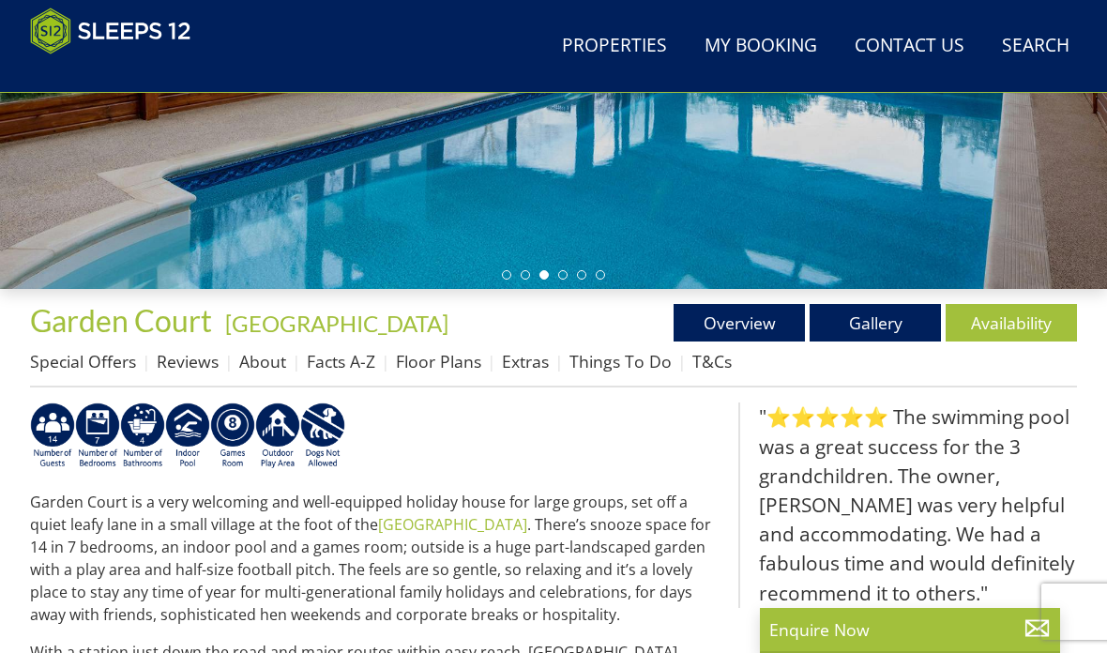
click at [878, 324] on link "Gallery" at bounding box center [874, 323] width 131 height 38
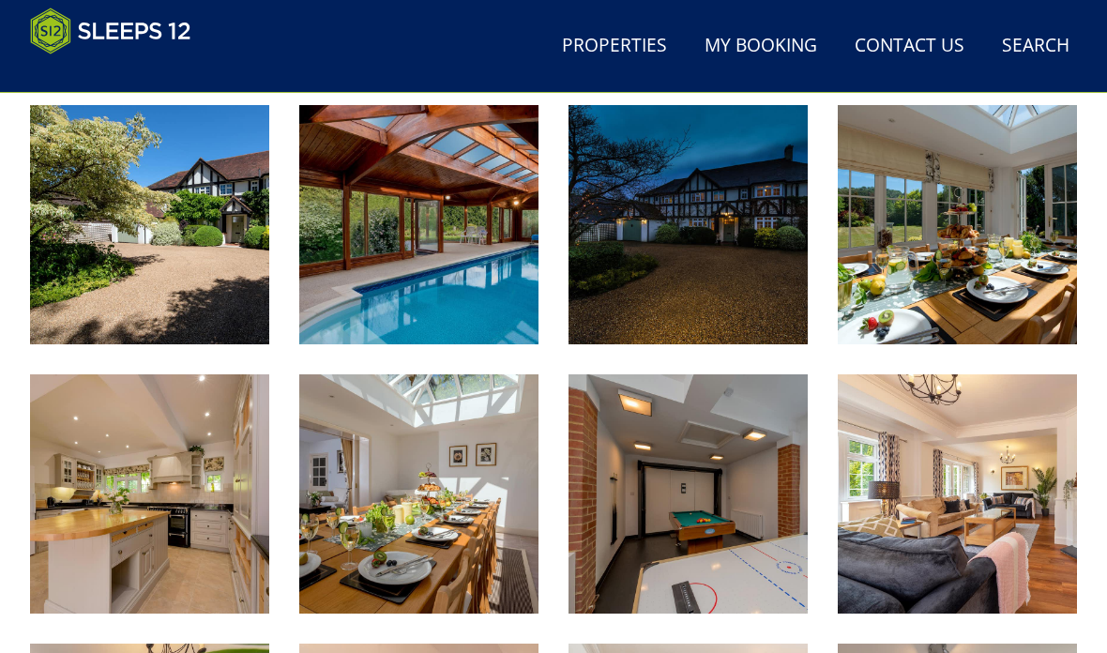
scroll to position [761, 0]
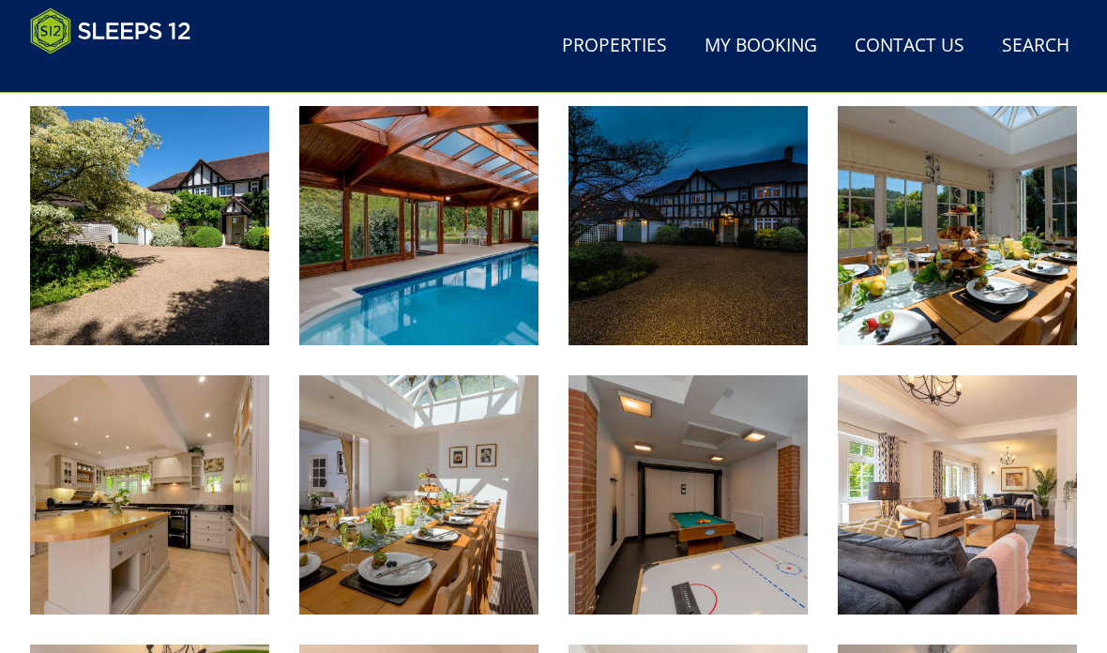
click at [129, 477] on img at bounding box center [149, 494] width 239 height 239
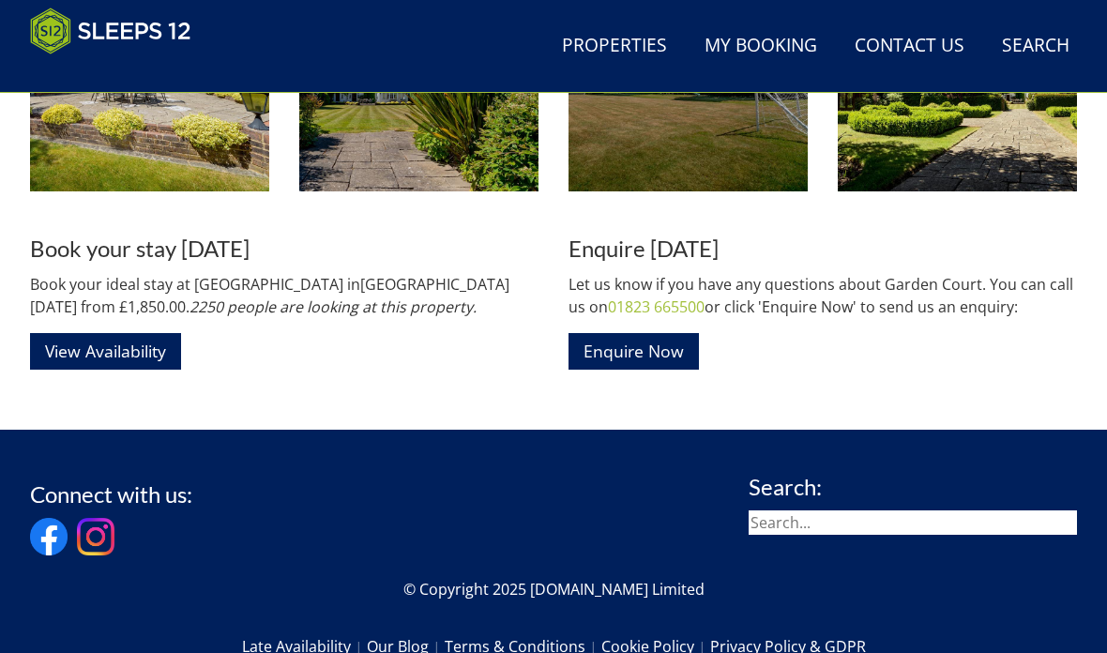
scroll to position [2260, 0]
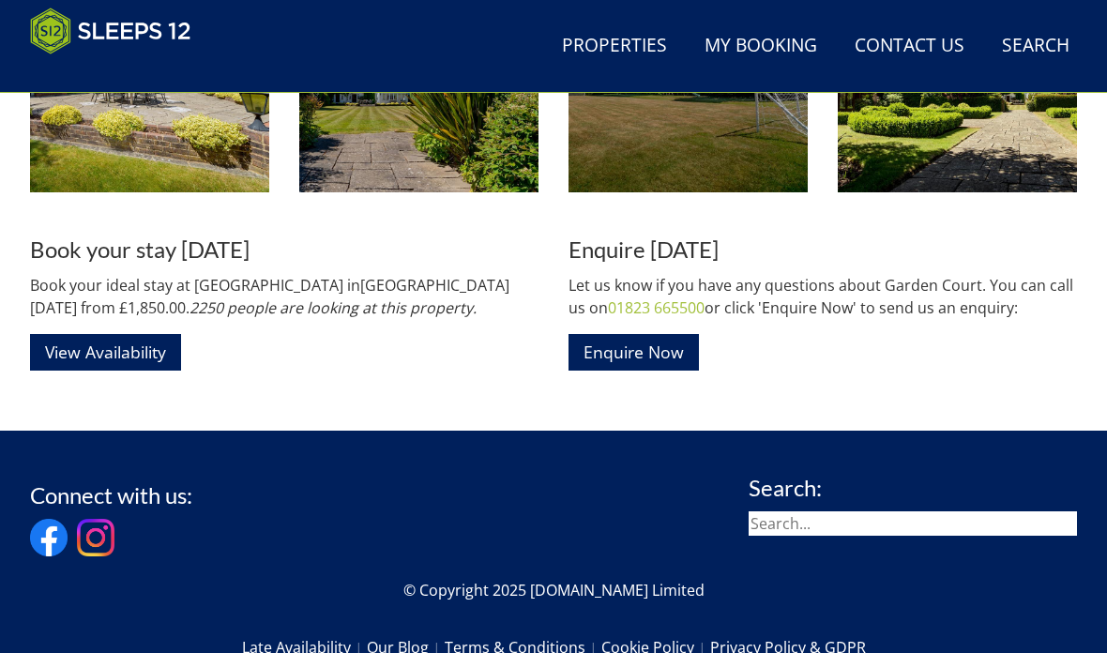
click at [140, 357] on link "View Availability" at bounding box center [105, 352] width 151 height 37
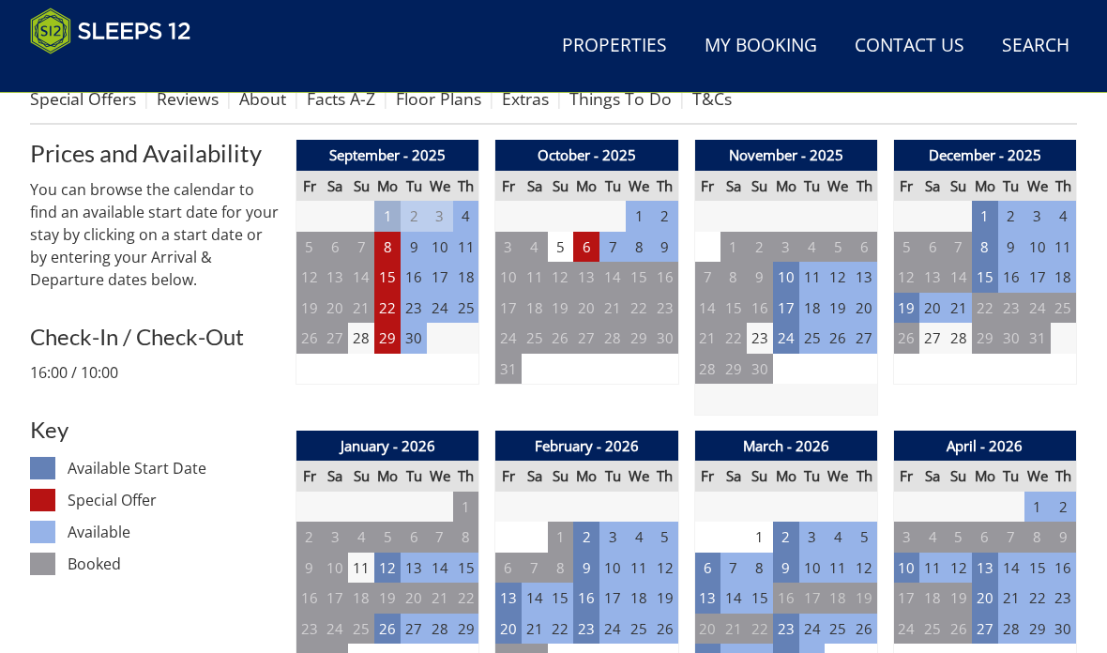
scroll to position [728, 0]
click at [907, 565] on td "10" at bounding box center [906, 567] width 26 height 31
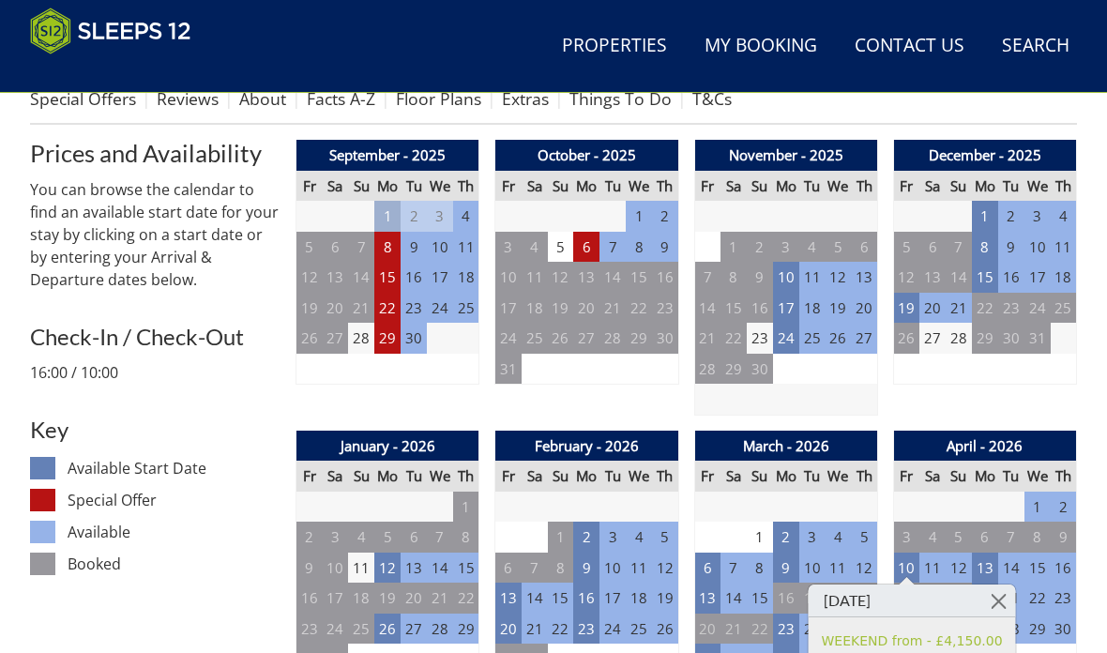
click at [901, 537] on td "3" at bounding box center [906, 536] width 26 height 31
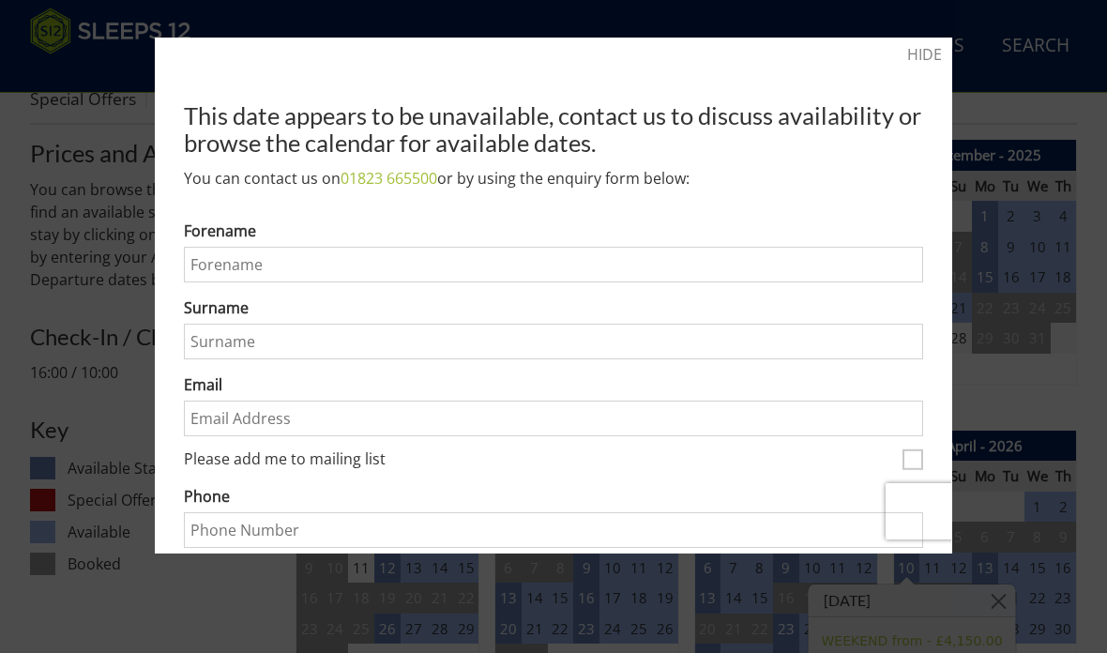
click at [934, 61] on link "HIDE" at bounding box center [924, 54] width 35 height 23
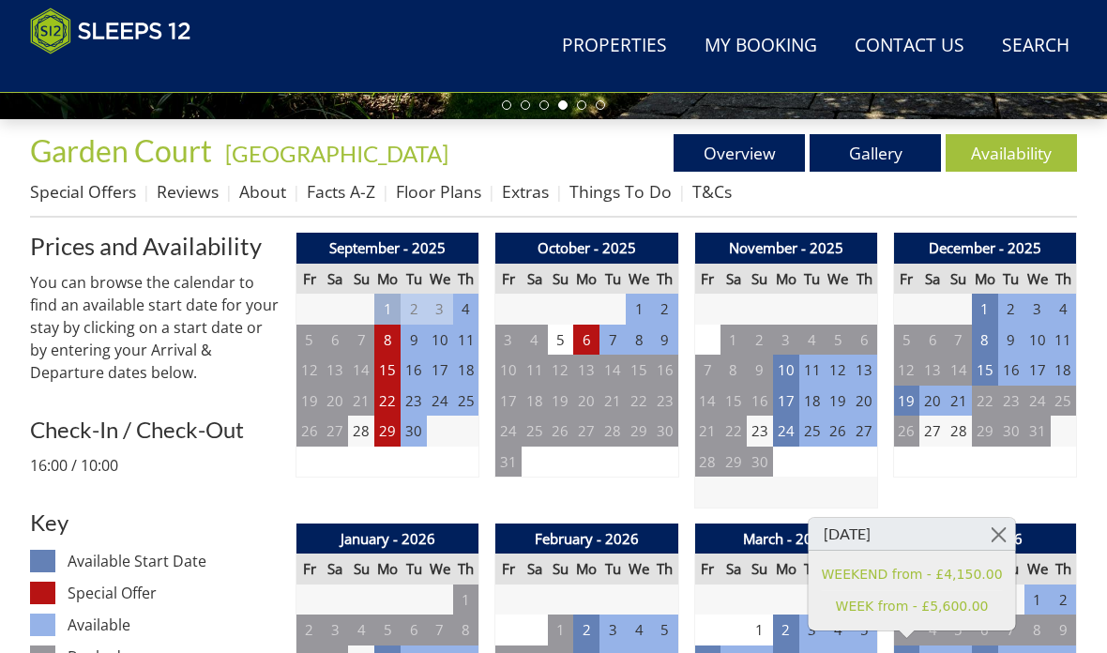
scroll to position [633, 0]
